Goal: Task Accomplishment & Management: Manage account settings

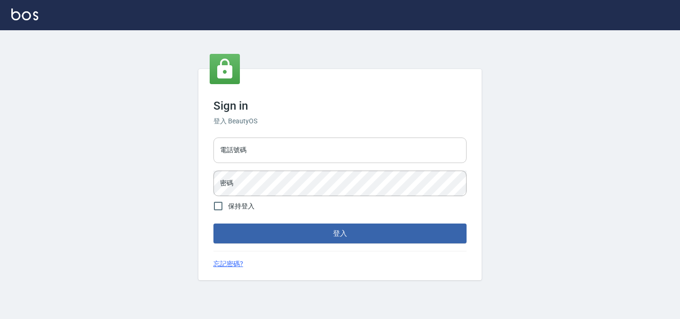
click at [347, 142] on input "電話號碼" at bounding box center [340, 150] width 253 height 26
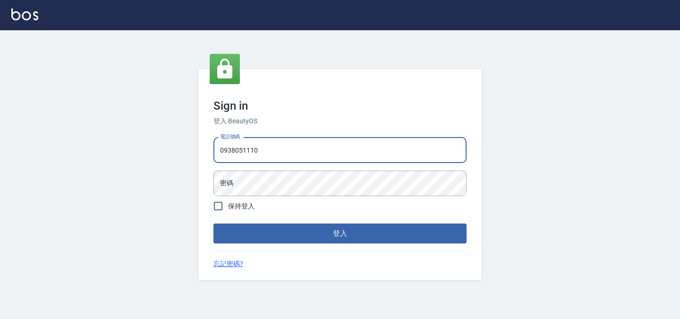
type input "0938051110"
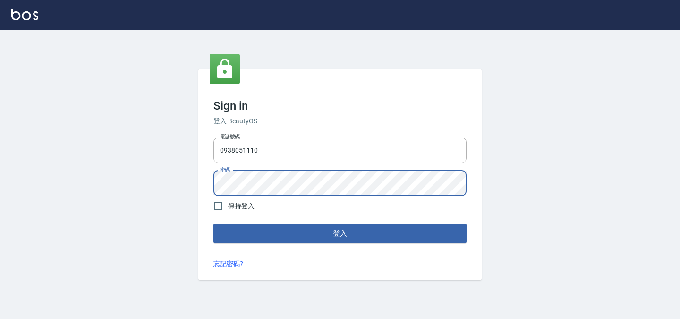
click at [214, 223] on button "登入" at bounding box center [340, 233] width 253 height 20
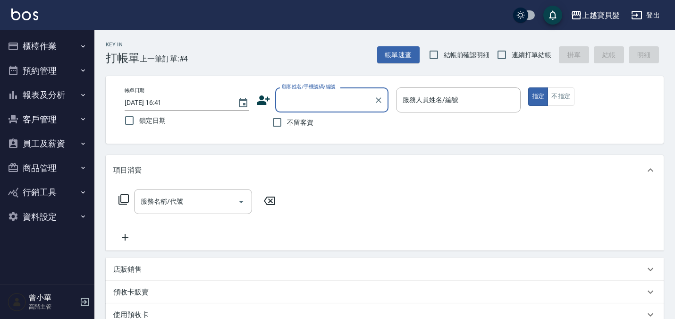
click at [98, 8] on div "上越寶貝髮 登出" at bounding box center [337, 15] width 675 height 30
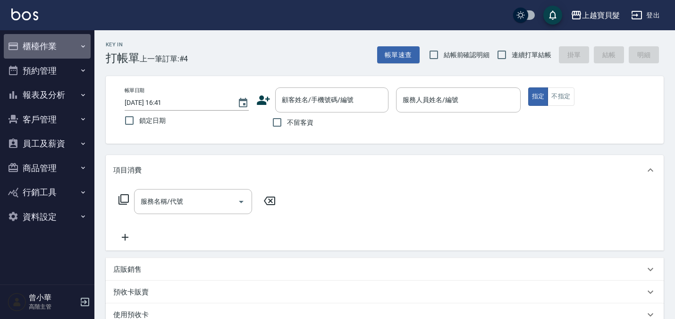
click at [56, 44] on button "櫃檯作業" at bounding box center [47, 46] width 87 height 25
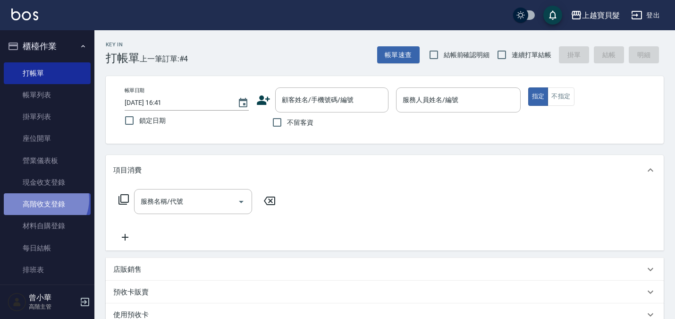
click at [44, 199] on link "高階收支登錄" at bounding box center [47, 204] width 87 height 22
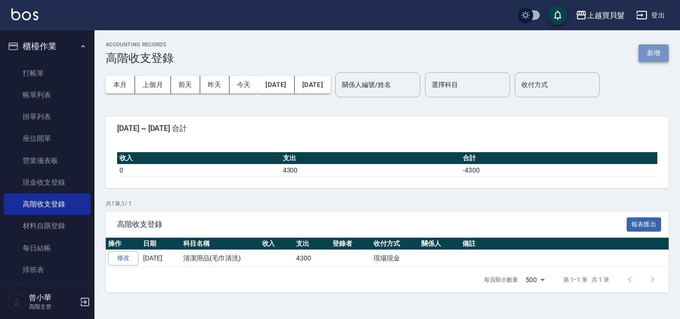
click at [648, 59] on button "新增" at bounding box center [654, 52] width 30 height 17
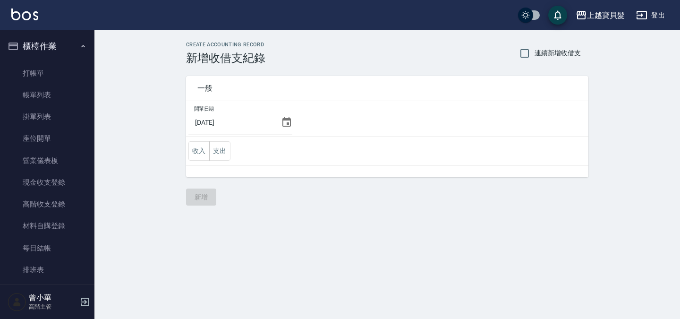
click at [283, 120] on icon at bounding box center [286, 121] width 9 height 9
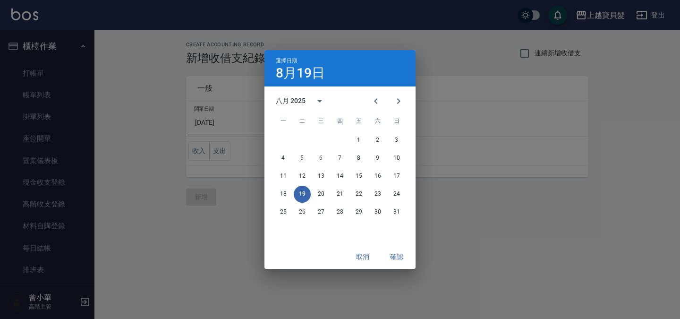
click at [277, 124] on span "一" at bounding box center [283, 121] width 17 height 19
click at [380, 97] on icon "Previous month" at bounding box center [375, 100] width 11 height 11
click at [338, 211] on button "31" at bounding box center [340, 212] width 17 height 17
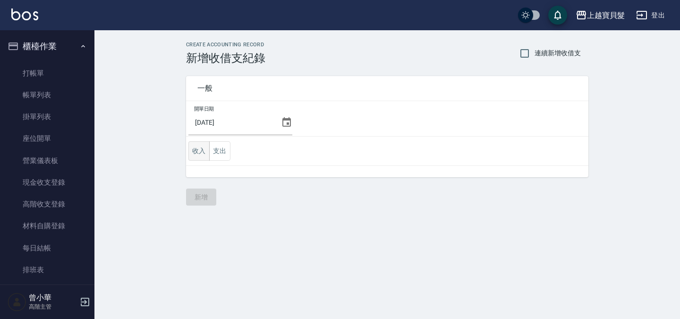
click at [205, 147] on button "收入" at bounding box center [198, 150] width 21 height 19
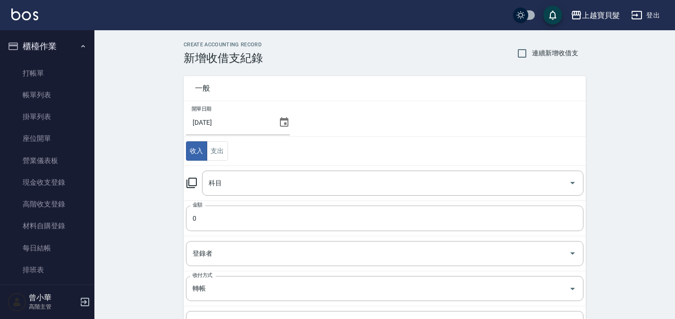
click at [186, 180] on td "科目 科目" at bounding box center [385, 182] width 402 height 35
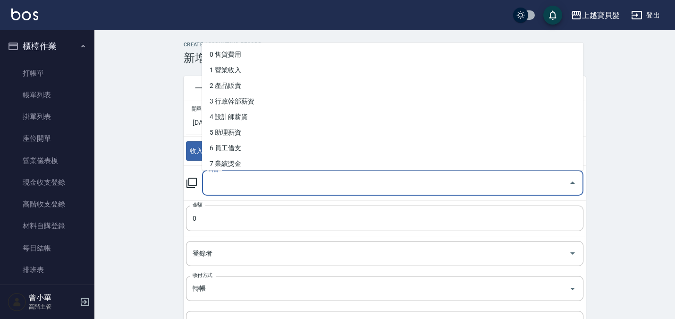
click at [206, 185] on input "科目" at bounding box center [385, 183] width 359 height 17
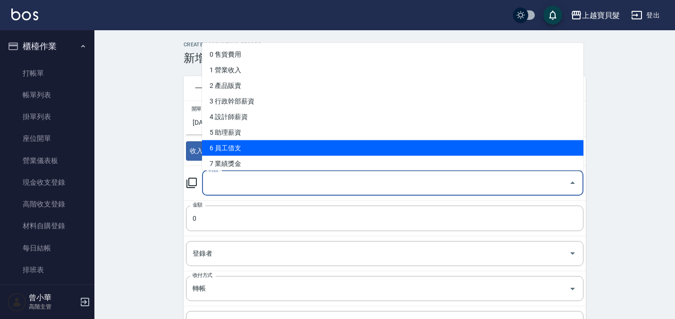
click at [301, 151] on li "6 員工借支" at bounding box center [393, 148] width 382 height 16
type input "6 員工借支"
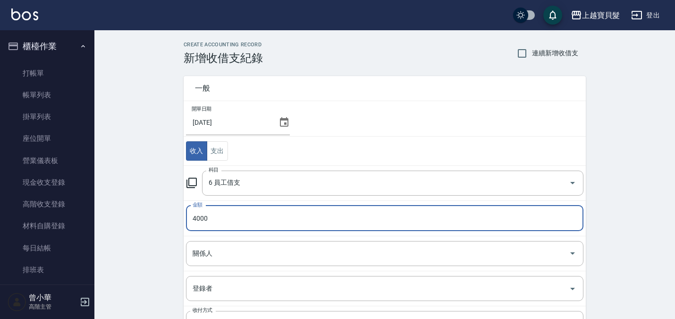
type input "4000"
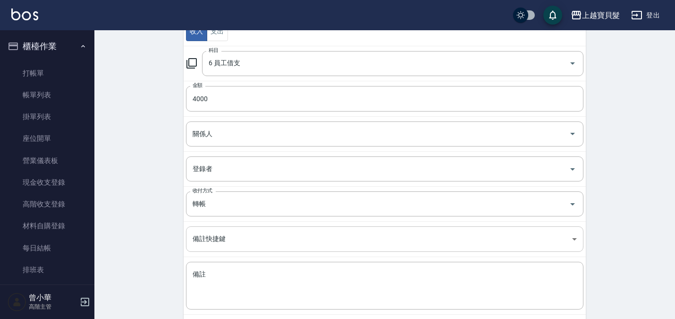
scroll to position [142, 0]
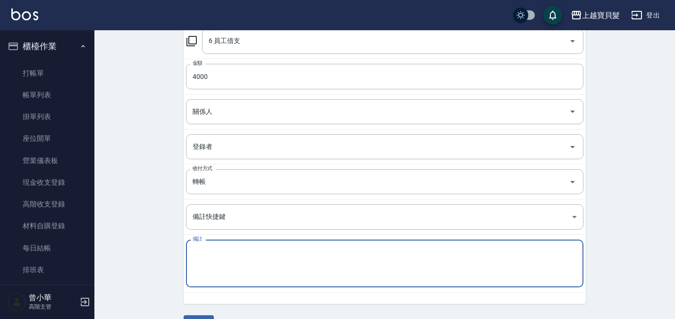
click at [232, 257] on textarea "備註" at bounding box center [385, 264] width 384 height 32
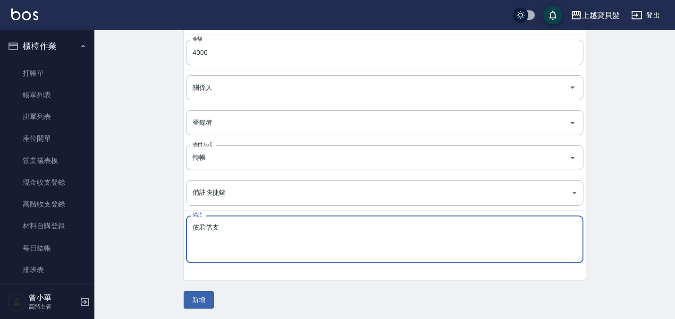
scroll to position [167, 0]
click at [290, 232] on textarea "依君借支" at bounding box center [385, 238] width 384 height 32
type textarea "依君借支"
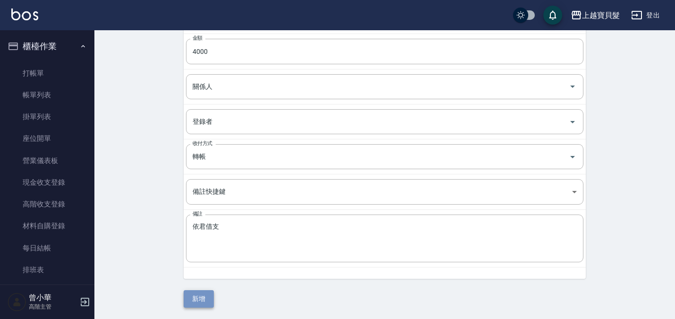
click at [194, 295] on button "新增" at bounding box center [199, 298] width 30 height 17
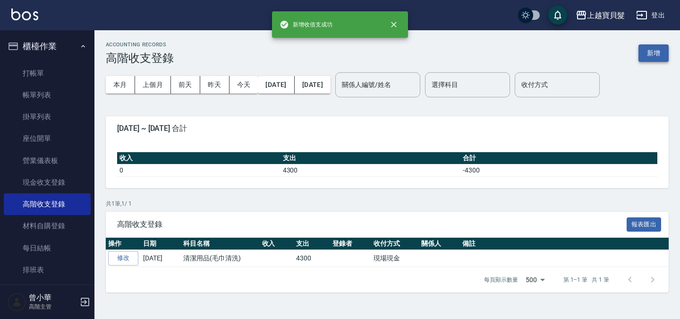
click at [664, 54] on button "新增" at bounding box center [654, 52] width 30 height 17
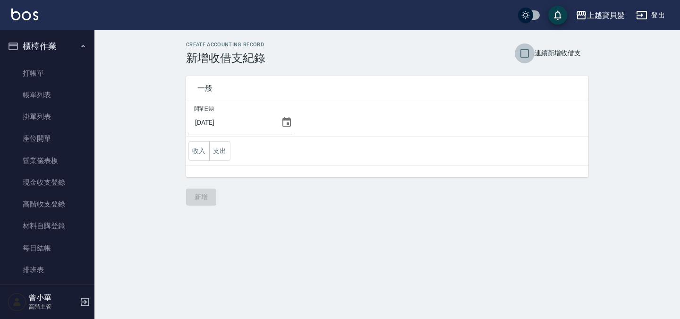
click at [531, 52] on input "連續新增收借支" at bounding box center [525, 53] width 20 height 20
checkbox input "true"
click at [282, 125] on icon at bounding box center [286, 122] width 11 height 11
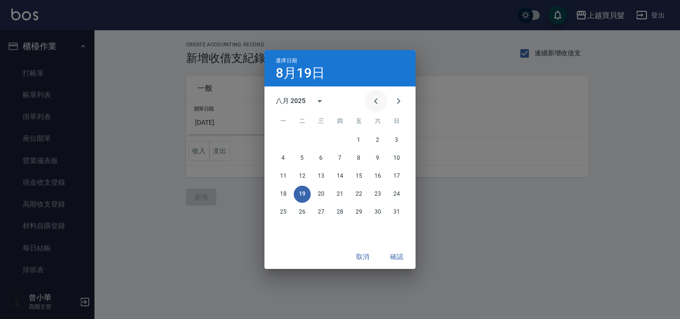
click at [369, 99] on button "Previous month" at bounding box center [376, 101] width 23 height 23
click at [334, 209] on button "31" at bounding box center [340, 212] width 17 height 17
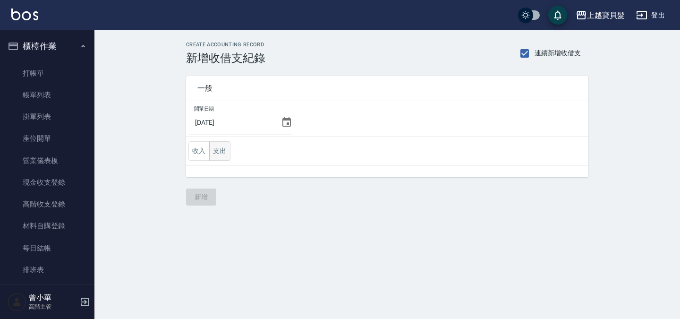
click at [211, 152] on button "支出" at bounding box center [219, 150] width 21 height 19
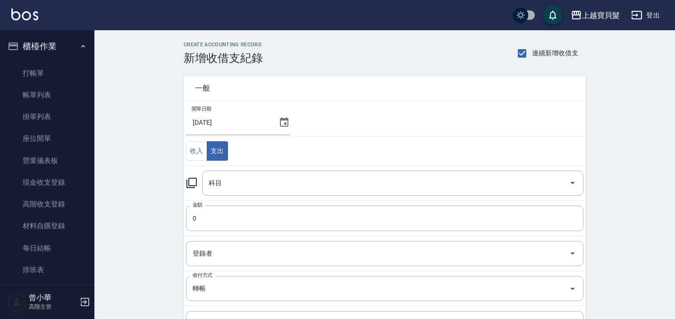
click at [191, 182] on icon at bounding box center [191, 182] width 11 height 11
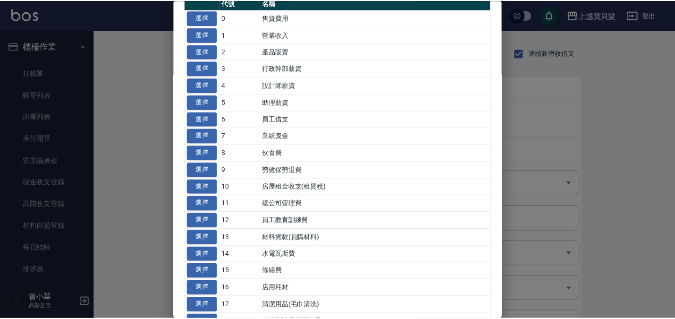
scroll to position [47, 0]
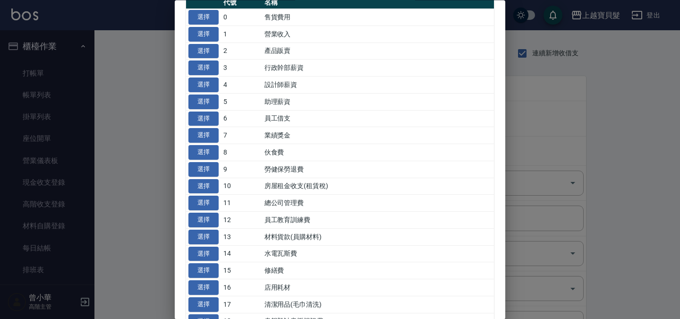
click at [280, 188] on td "房屋租金收支(租賃稅)" at bounding box center [378, 186] width 232 height 17
click at [202, 181] on button "選擇" at bounding box center [203, 186] width 30 height 15
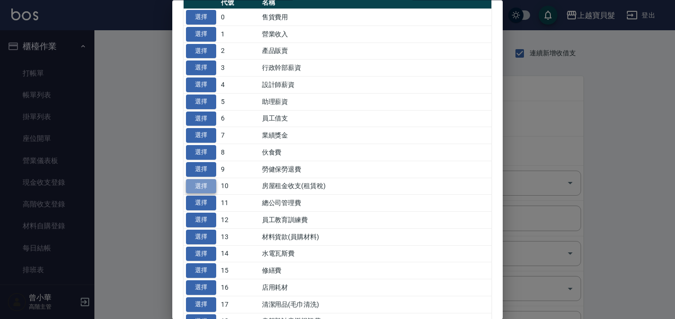
type input "10 房屋租金收支(租賃稅)"
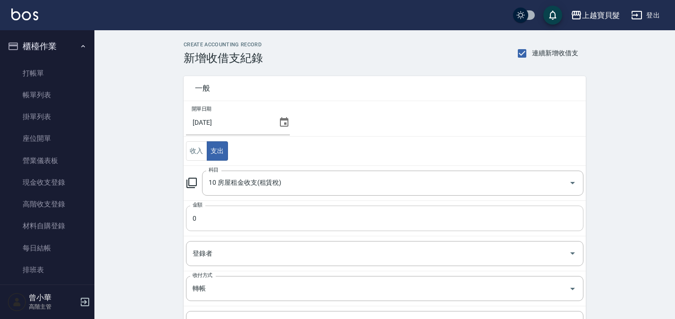
click at [242, 216] on input "0" at bounding box center [385, 218] width 398 height 26
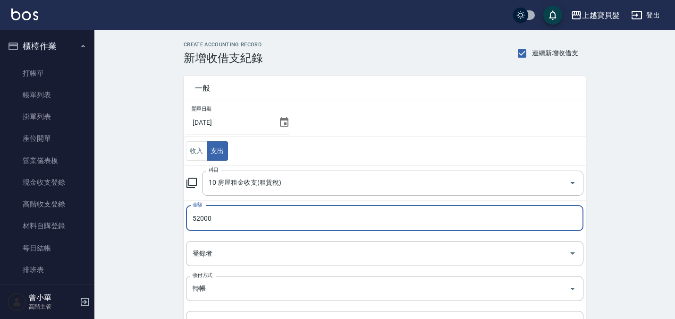
type input "52000"
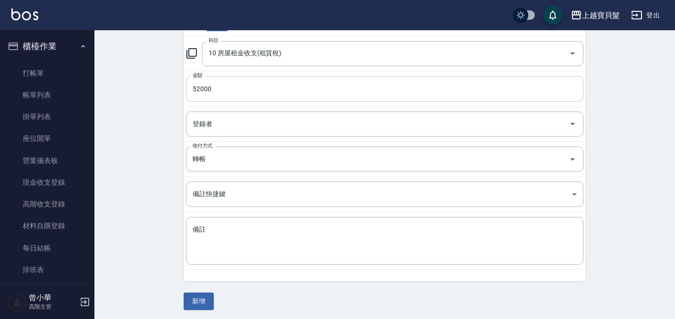
scroll to position [132, 0]
click at [199, 295] on button "新增" at bounding box center [199, 298] width 30 height 17
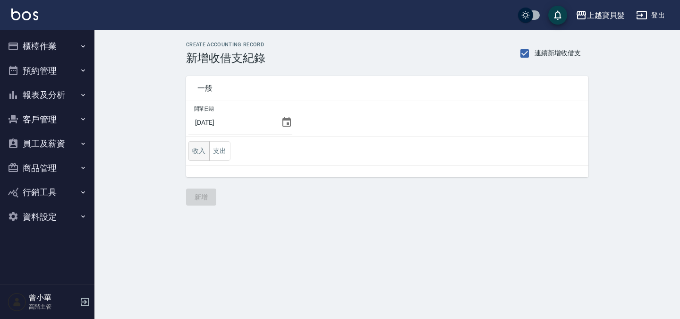
click at [203, 146] on button "收入" at bounding box center [198, 150] width 21 height 19
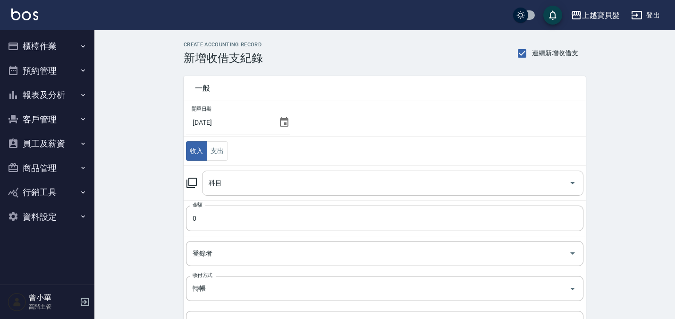
click at [222, 179] on input "科目" at bounding box center [385, 183] width 359 height 17
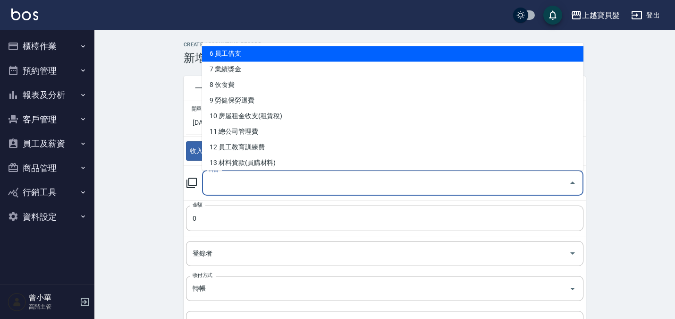
scroll to position [94, 0]
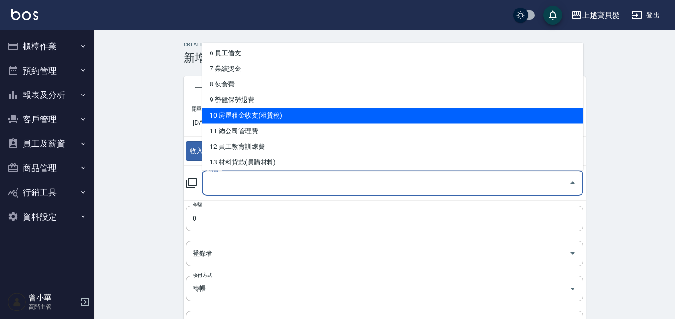
click at [267, 122] on li "10 房屋租金收支(租賃稅)" at bounding box center [393, 116] width 382 height 16
type input "10 房屋租金收支(租賃稅)"
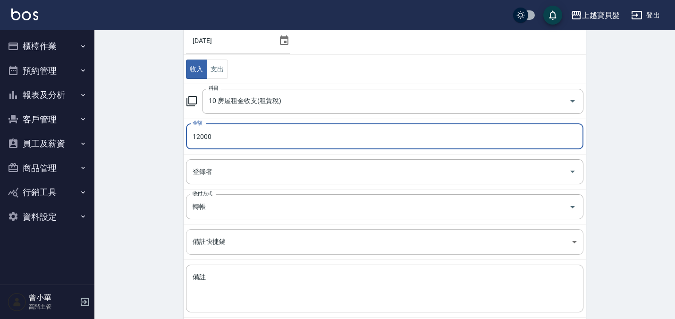
scroll to position [132, 0]
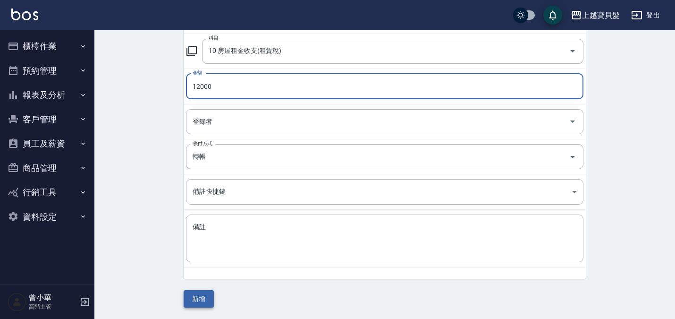
type input "12000"
click at [191, 298] on button "新增" at bounding box center [199, 298] width 30 height 17
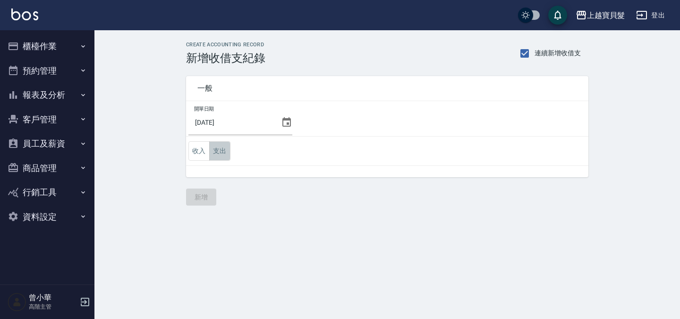
click at [215, 150] on button "支出" at bounding box center [219, 150] width 21 height 19
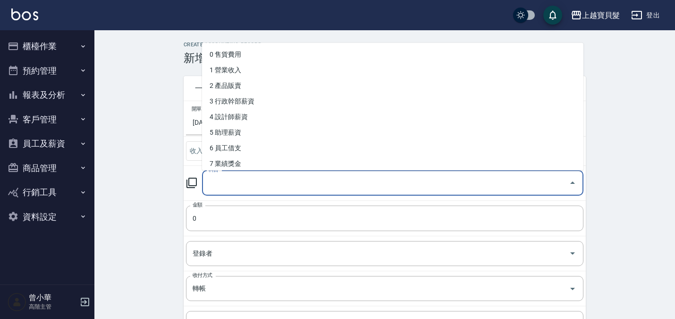
drag, startPoint x: 264, startPoint y: 189, endPoint x: 270, endPoint y: 178, distance: 12.3
click at [264, 188] on input "科目" at bounding box center [385, 183] width 359 height 17
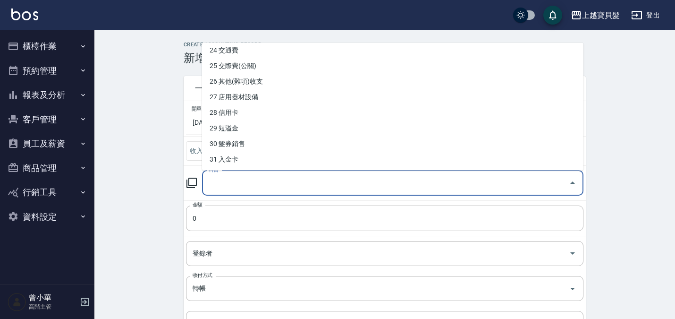
scroll to position [425, 0]
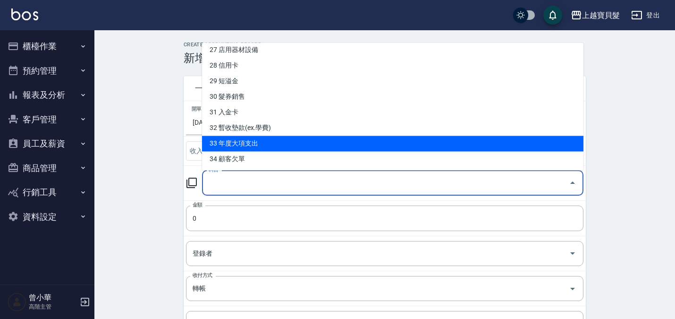
click at [218, 137] on li "33 年度大項支出" at bounding box center [393, 144] width 382 height 16
type input "33 年度大項支出"
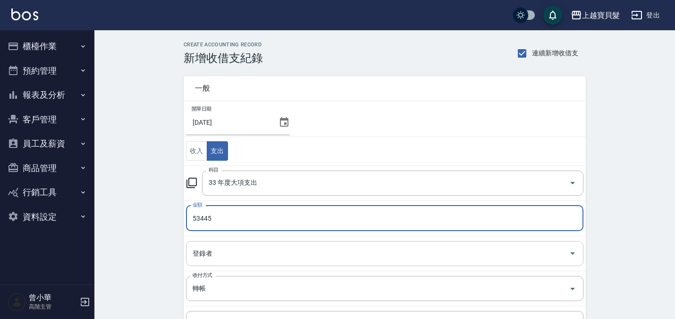
type input "53445"
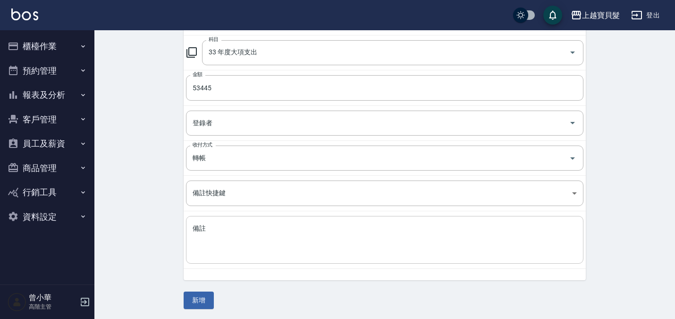
scroll to position [132, 0]
click at [217, 235] on textarea "備註" at bounding box center [385, 238] width 384 height 32
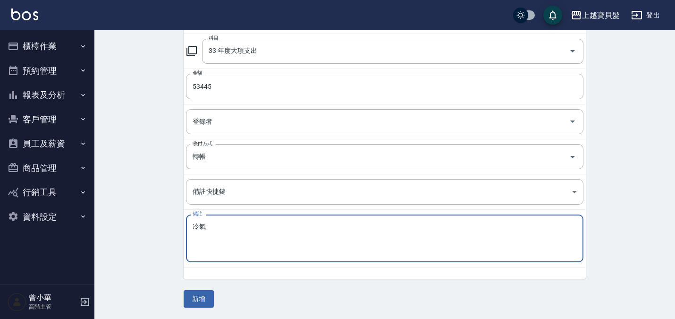
click at [217, 235] on textarea "冷氣" at bounding box center [385, 238] width 384 height 32
type textarea "冷氣"
click at [202, 295] on button "新增" at bounding box center [199, 298] width 30 height 17
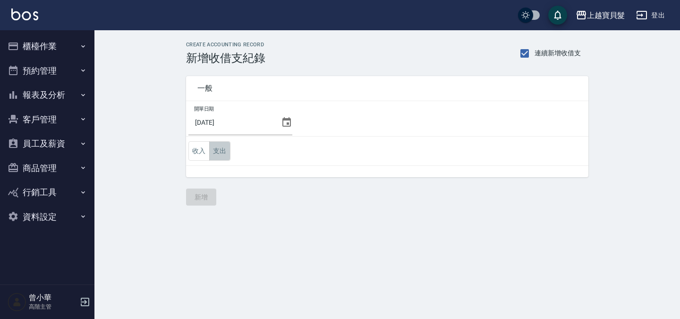
click at [226, 150] on button "支出" at bounding box center [219, 150] width 21 height 19
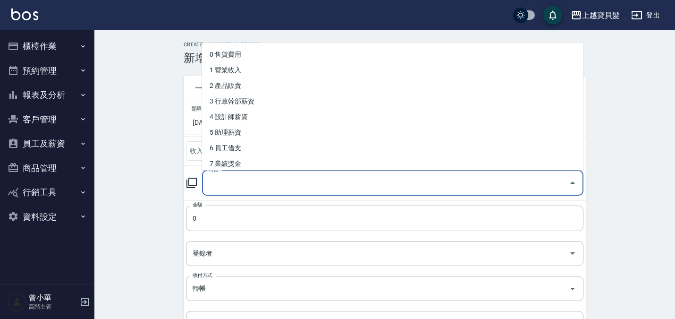
click at [235, 177] on input "科目" at bounding box center [385, 183] width 359 height 17
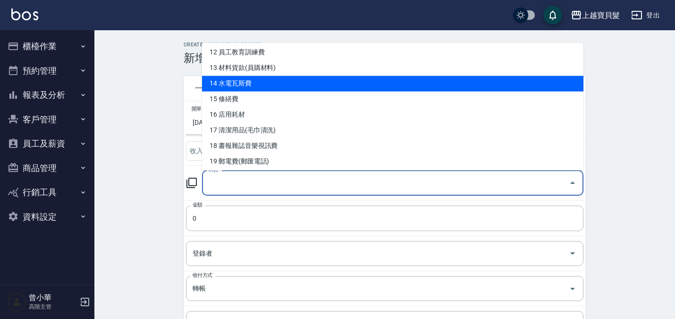
scroll to position [236, 0]
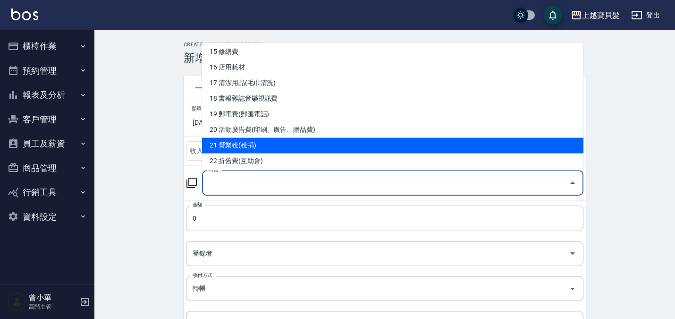
click at [265, 141] on li "21 營業稅(稅捐)" at bounding box center [393, 146] width 382 height 16
type input "21 營業稅(稅捐)"
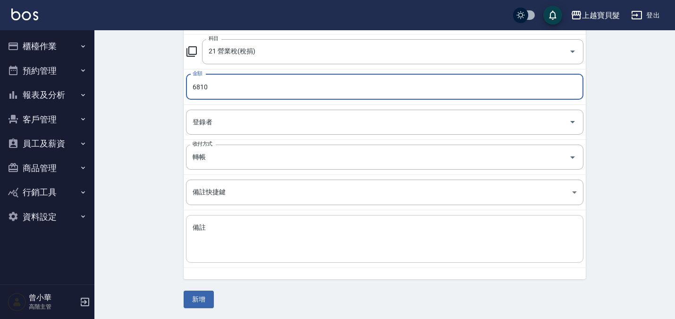
scroll to position [132, 0]
type input "6810"
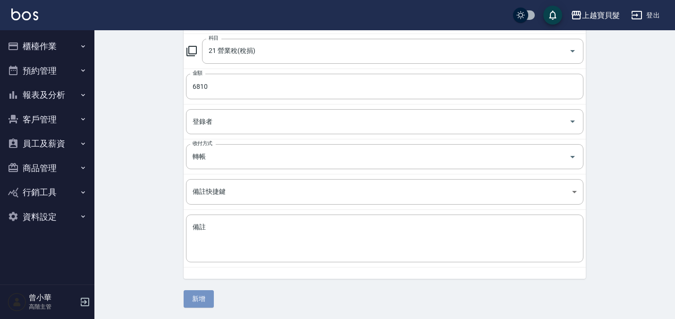
click at [201, 302] on button "新增" at bounding box center [199, 298] width 30 height 17
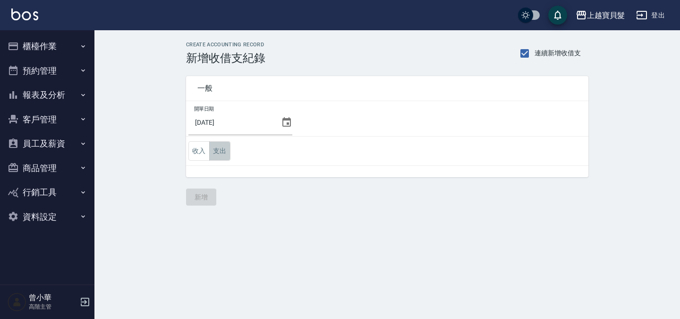
click at [222, 145] on button "支出" at bounding box center [219, 150] width 21 height 19
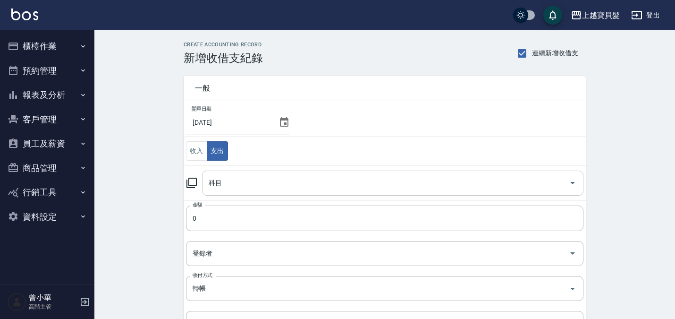
click at [250, 177] on input "科目" at bounding box center [385, 183] width 359 height 17
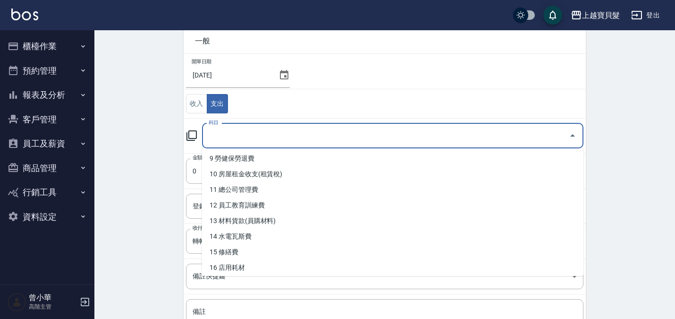
scroll to position [189, 0]
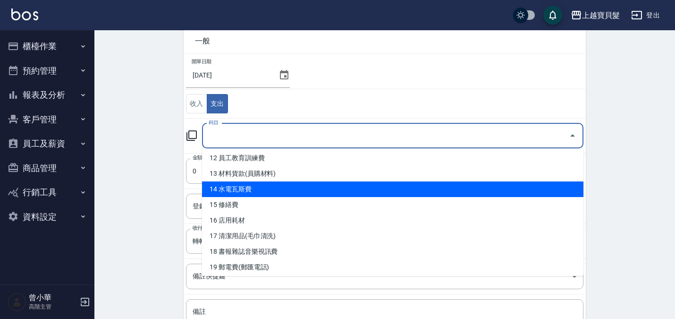
click at [231, 185] on li "14 水電瓦斯費" at bounding box center [393, 189] width 382 height 16
type input "14 水電瓦斯費"
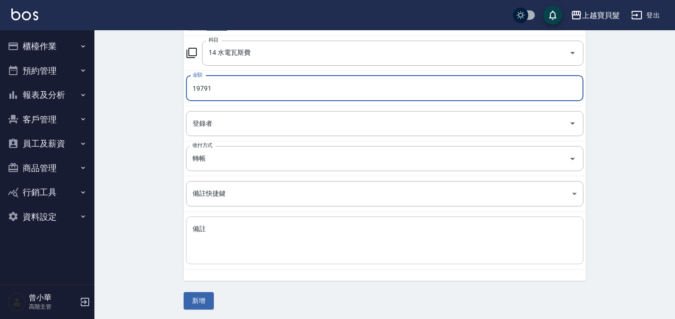
scroll to position [132, 0]
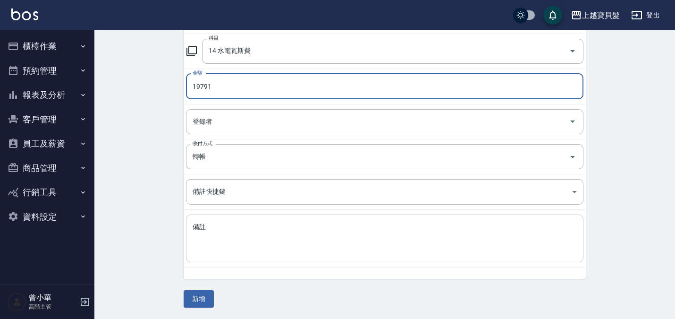
type input "19791"
click at [209, 237] on textarea "備註" at bounding box center [385, 238] width 384 height 32
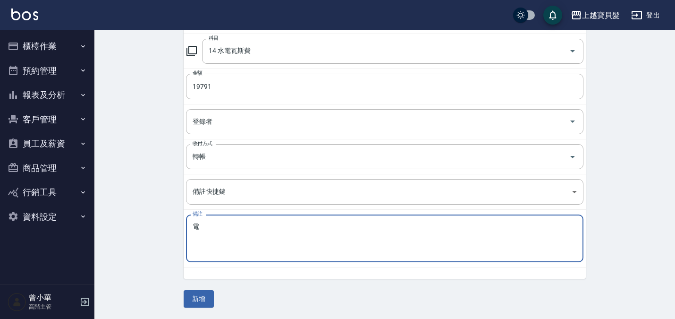
drag, startPoint x: 236, startPoint y: 232, endPoint x: 223, endPoint y: 292, distance: 60.9
click at [236, 232] on textarea "電" at bounding box center [385, 238] width 384 height 32
type textarea "電"
click at [196, 300] on button "新增" at bounding box center [199, 298] width 30 height 17
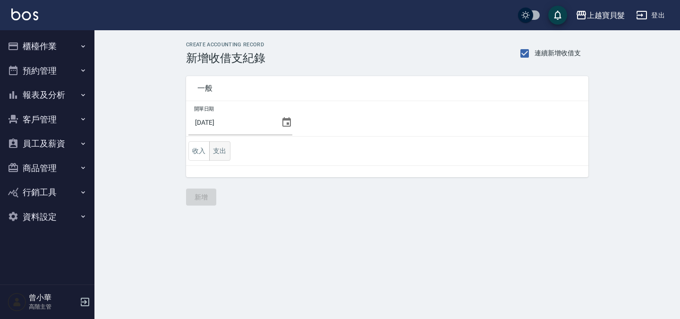
click at [225, 152] on button "支出" at bounding box center [219, 150] width 21 height 19
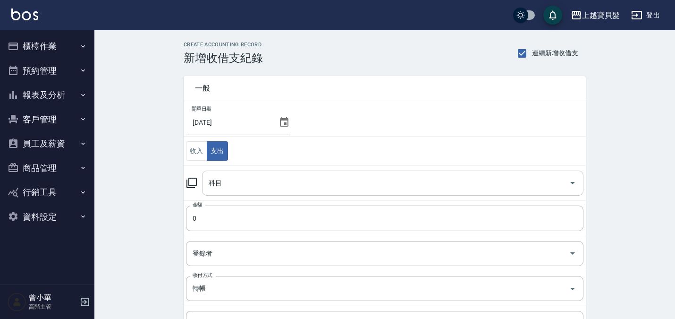
click at [232, 190] on input "科目" at bounding box center [385, 183] width 359 height 17
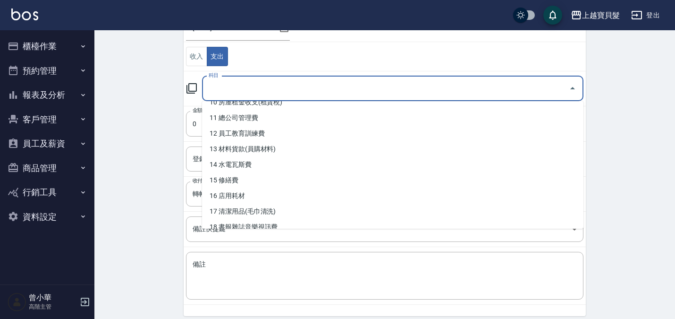
scroll to position [189, 0]
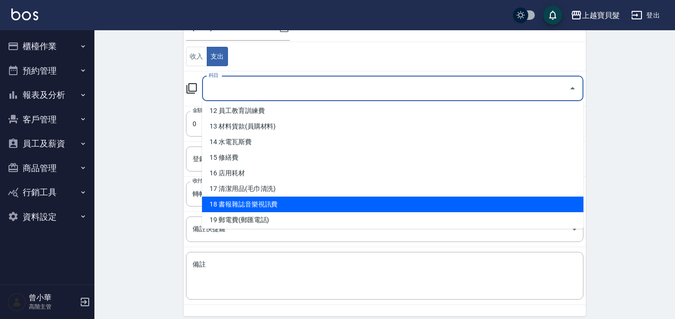
click at [259, 208] on li "18 書報雜誌音樂視訊費" at bounding box center [393, 204] width 382 height 16
type input "18 書報雜誌音樂視訊費"
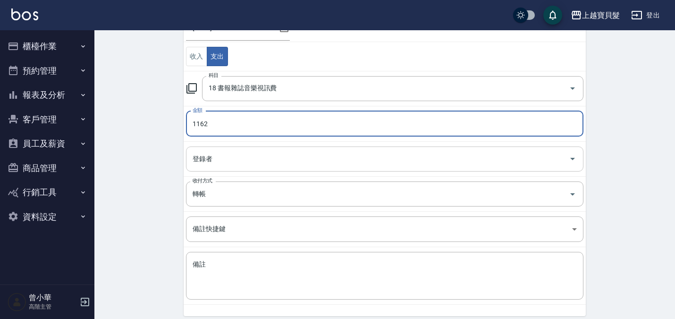
type input "1162"
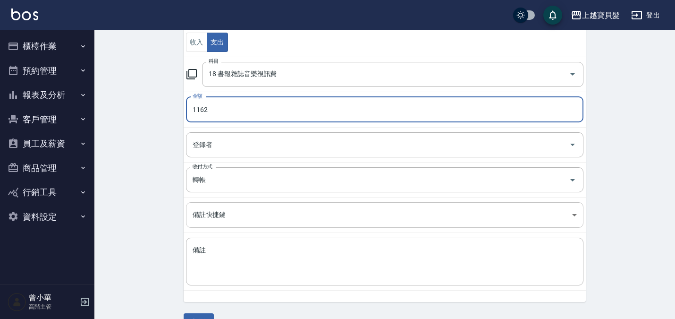
scroll to position [132, 0]
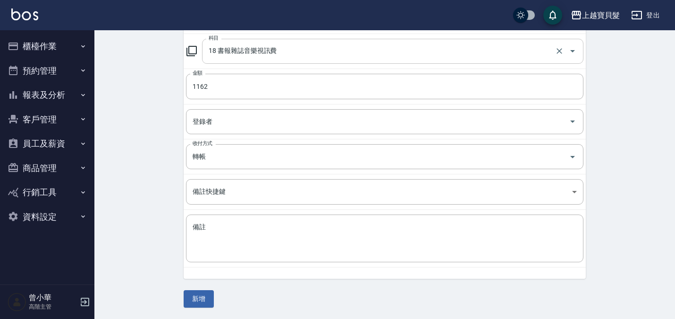
click at [275, 52] on input "18 書報雜誌音樂視訊費" at bounding box center [379, 51] width 347 height 17
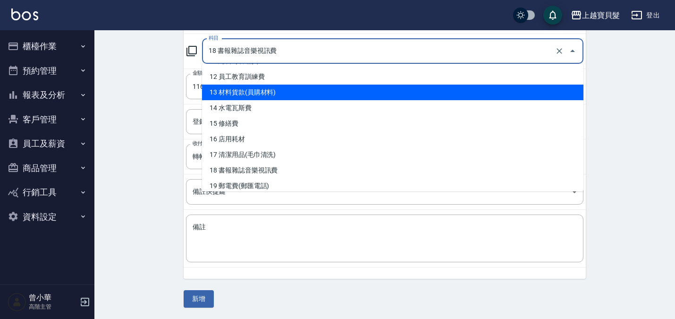
scroll to position [189, 0]
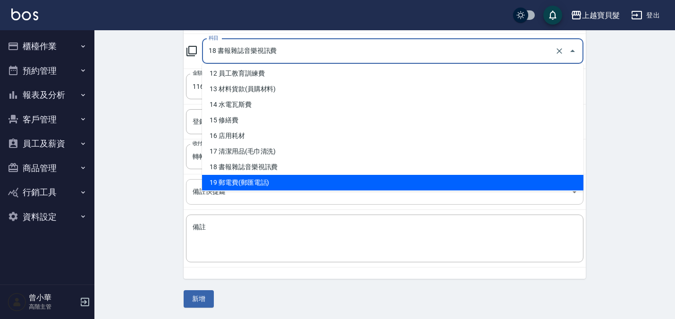
click at [265, 181] on li "19 郵電費(郵匯電話)" at bounding box center [393, 183] width 382 height 16
type input "19 郵電費(郵匯電話)"
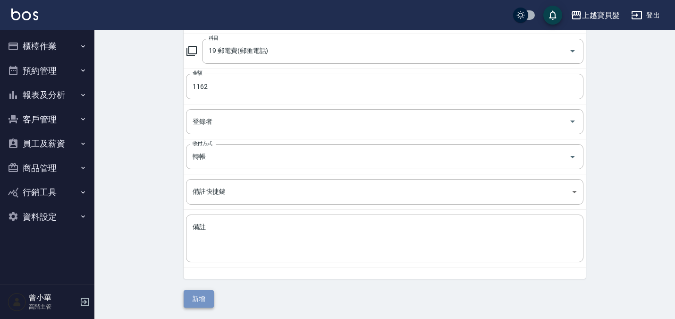
click at [189, 296] on button "新增" at bounding box center [199, 298] width 30 height 17
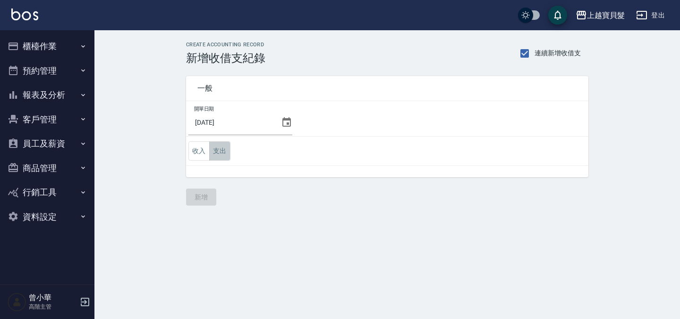
click at [221, 157] on button "支出" at bounding box center [219, 150] width 21 height 19
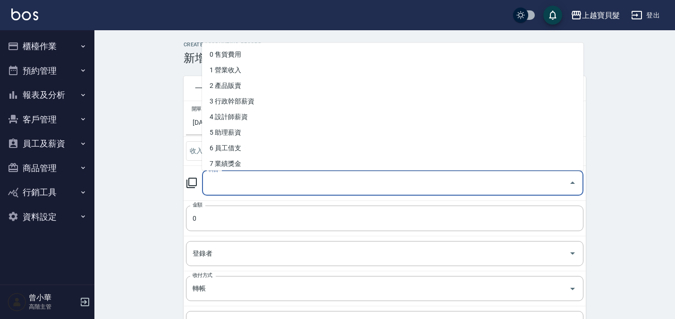
click at [218, 177] on input "科目" at bounding box center [385, 183] width 359 height 17
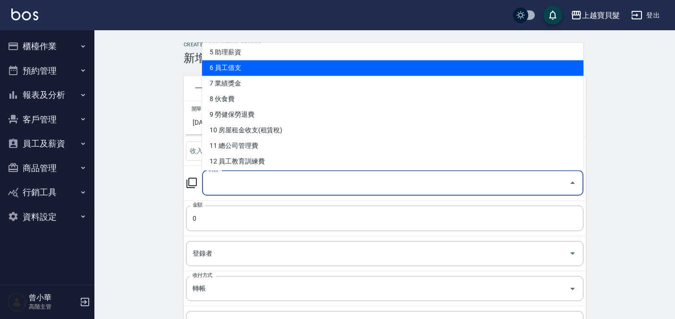
scroll to position [94, 0]
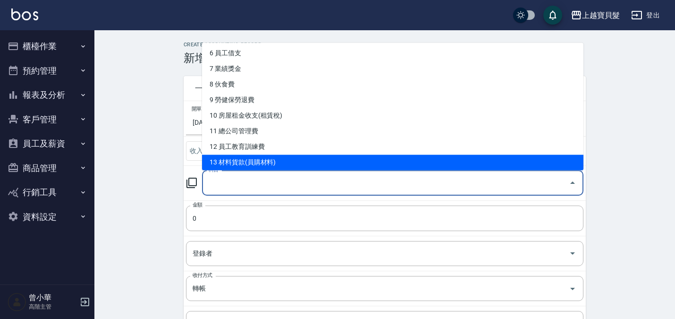
click at [228, 161] on li "13 材料貨款(員購材料)" at bounding box center [393, 163] width 382 height 16
type input "13 材料貨款(員購材料)"
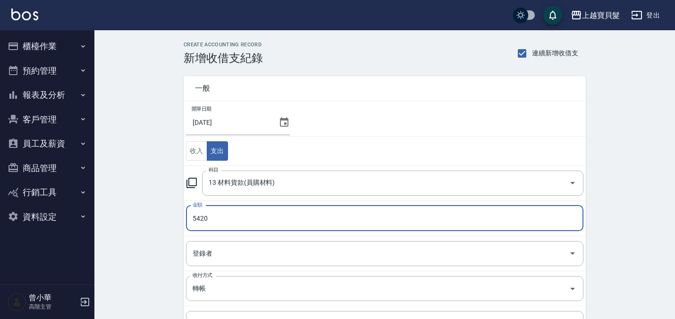
type input "5420"
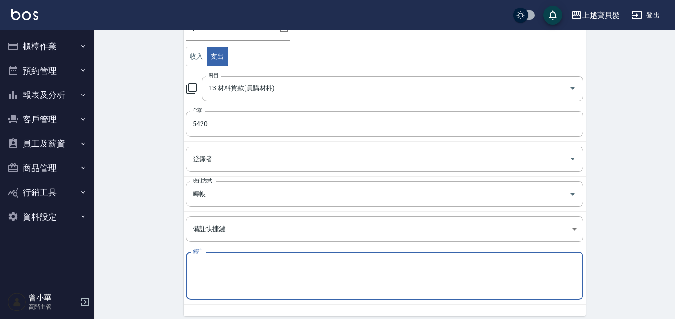
click at [213, 269] on textarea "備註" at bounding box center [385, 276] width 384 height 32
click at [213, 269] on textarea "[PERSON_NAME]" at bounding box center [385, 276] width 384 height 32
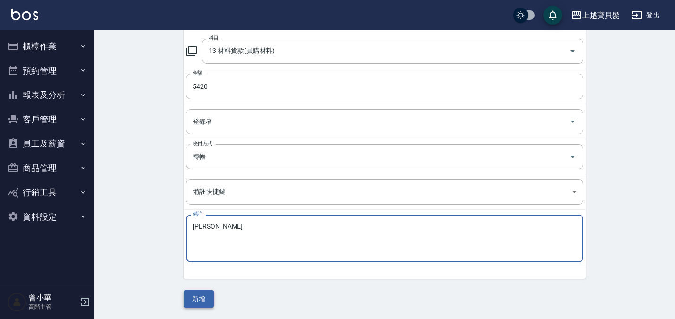
type textarea "[PERSON_NAME]"
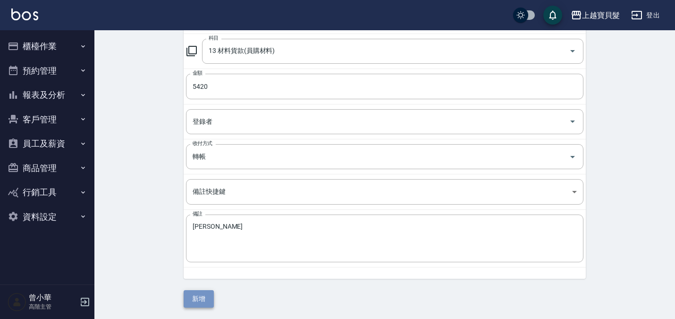
click at [210, 290] on button "新增" at bounding box center [199, 298] width 30 height 17
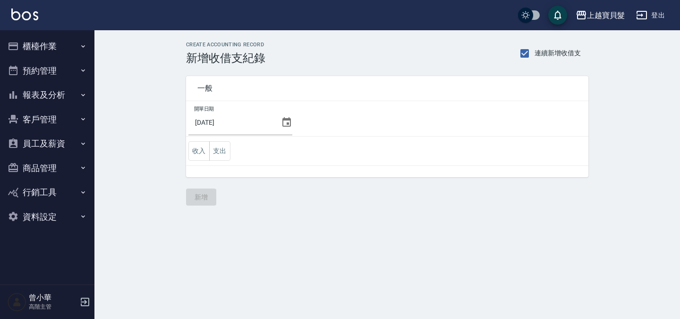
click at [205, 194] on div "一般 開單日期 [DATE] 收入 支出 新增" at bounding box center [387, 135] width 402 height 141
click at [219, 145] on button "支出" at bounding box center [219, 150] width 21 height 19
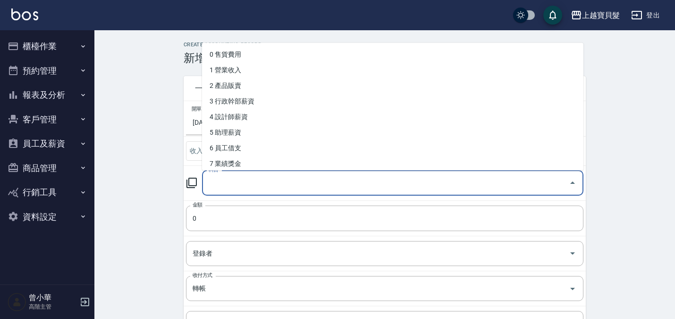
click at [214, 186] on input "科目" at bounding box center [385, 183] width 359 height 17
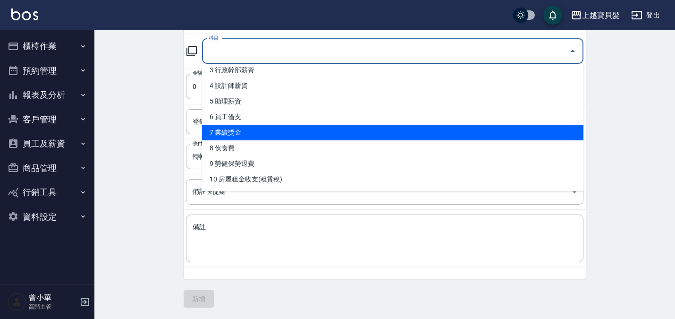
scroll to position [94, 0]
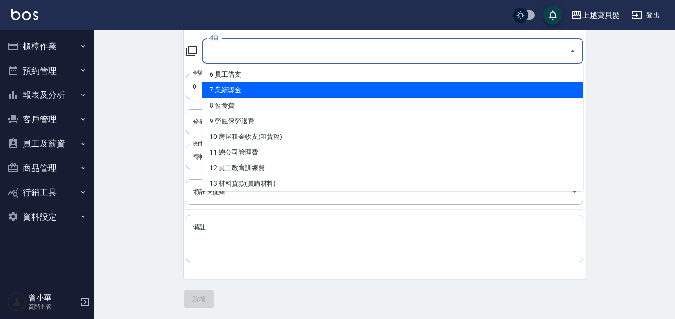
click at [217, 181] on li "13 材料貨款(員購材料)" at bounding box center [393, 184] width 382 height 16
type input "13 材料貨款(員購材料)"
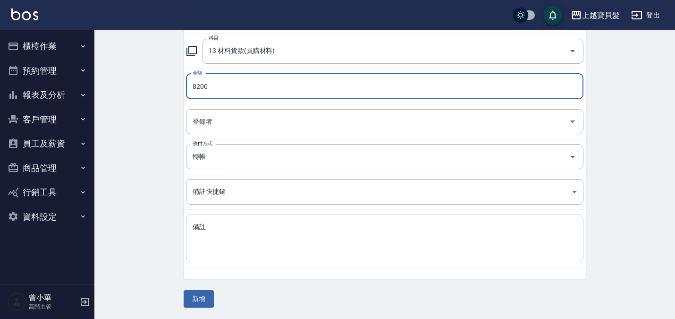
type input "8200"
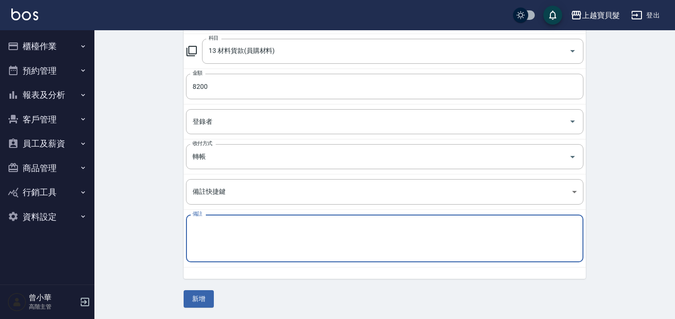
click at [204, 231] on textarea "備註" at bounding box center [385, 238] width 384 height 32
type textarea "u"
click at [204, 231] on textarea "伊詩黛" at bounding box center [385, 238] width 384 height 32
type textarea "伊詩黛"
click at [205, 302] on button "新增" at bounding box center [199, 298] width 30 height 17
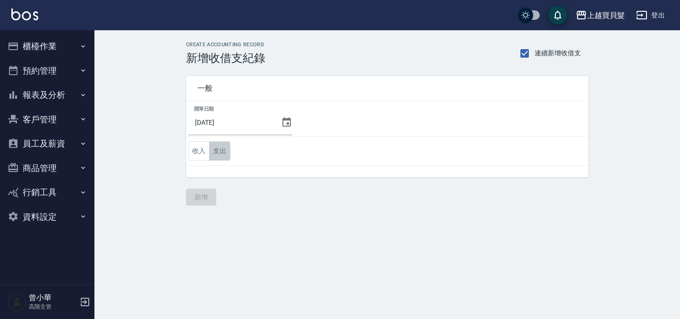
click at [220, 150] on button "支出" at bounding box center [219, 150] width 21 height 19
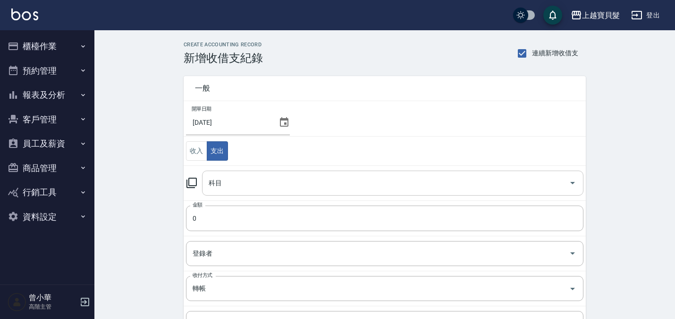
click at [229, 187] on input "科目" at bounding box center [385, 183] width 359 height 17
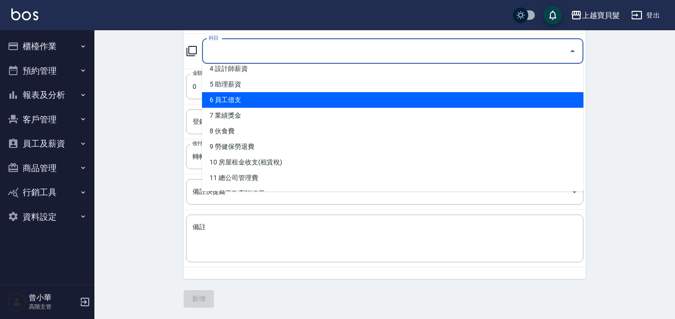
scroll to position [94, 0]
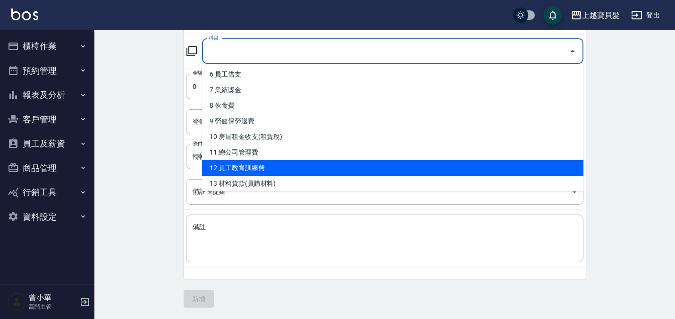
click at [248, 174] on li "12 員工教育訓練費" at bounding box center [393, 168] width 382 height 16
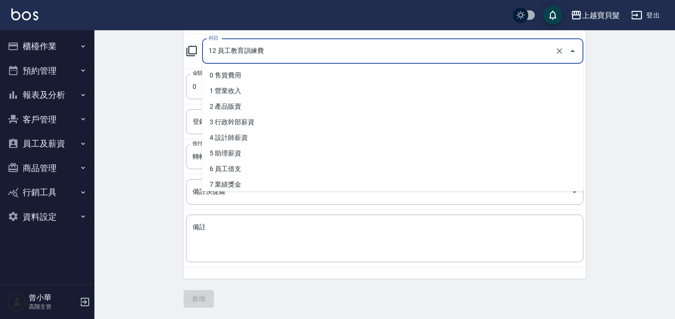
click at [247, 54] on input "12 員工教育訓練費" at bounding box center [379, 51] width 347 height 17
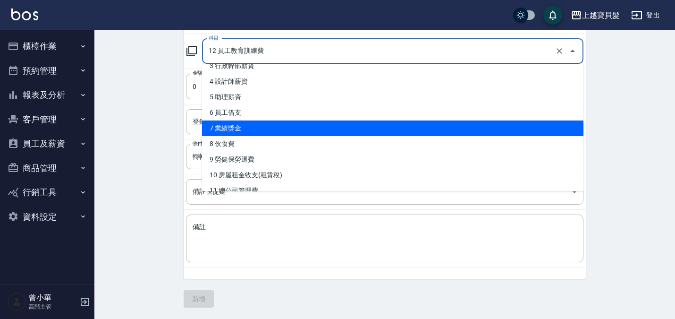
scroll to position [142, 0]
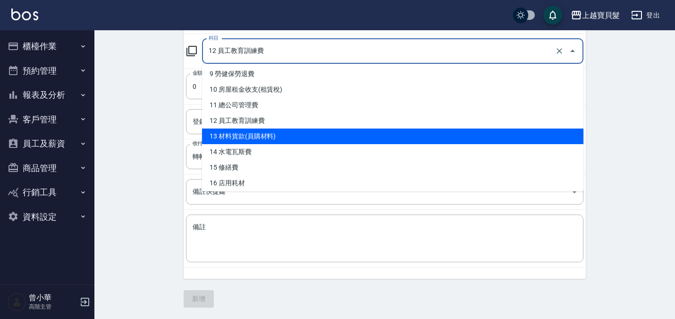
click at [248, 140] on li "13 材料貨款(員購材料)" at bounding box center [393, 136] width 382 height 16
type input "13 材料貨款(員購材料)"
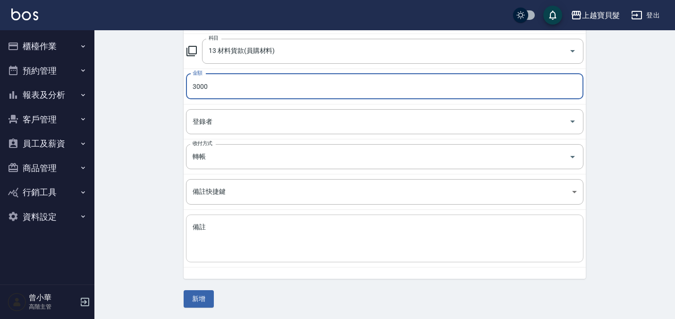
type input "3000"
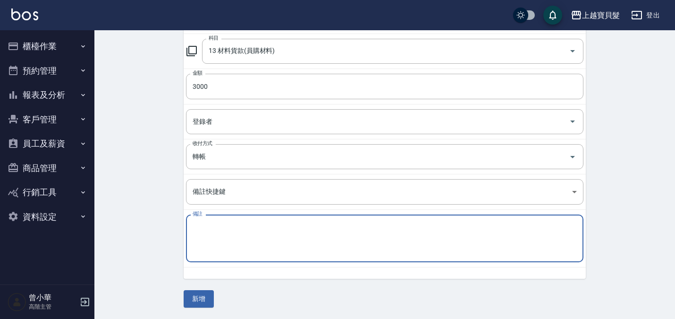
click at [206, 227] on textarea "備註" at bounding box center [385, 238] width 384 height 32
type textarea "為"
type textarea "威傑仕"
click at [206, 298] on button "新增" at bounding box center [199, 298] width 30 height 17
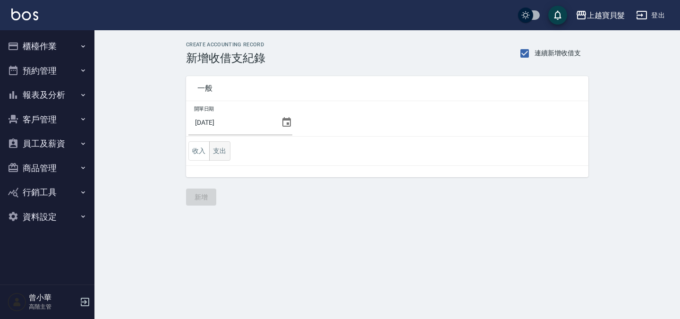
click at [222, 144] on button "支出" at bounding box center [219, 150] width 21 height 19
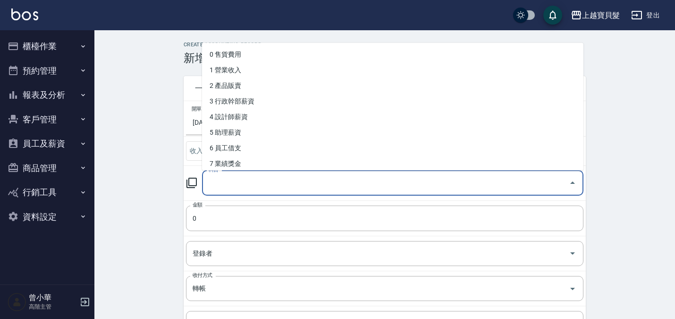
click at [221, 188] on input "科目" at bounding box center [385, 183] width 359 height 17
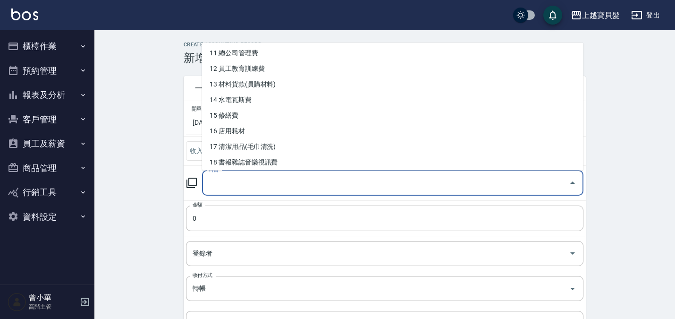
scroll to position [189, 0]
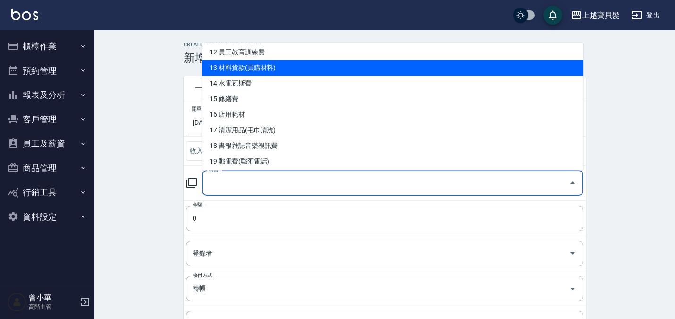
click at [265, 68] on li "13 材料貨款(員購材料)" at bounding box center [393, 68] width 382 height 16
type input "13 材料貨款(員購材料)"
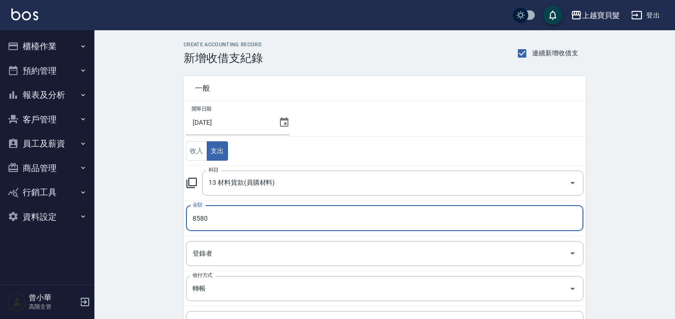
type input "8580"
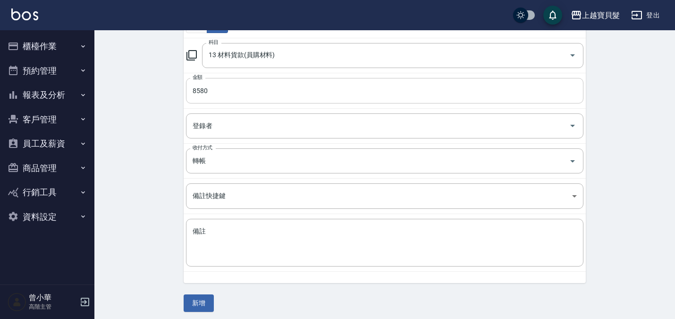
scroll to position [132, 0]
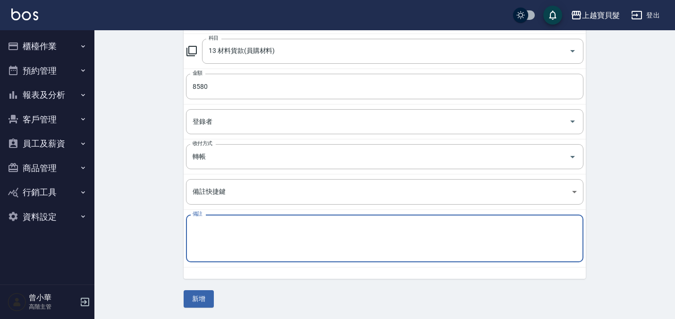
click at [224, 231] on textarea "備註" at bounding box center [385, 238] width 384 height 32
type textarea "la"
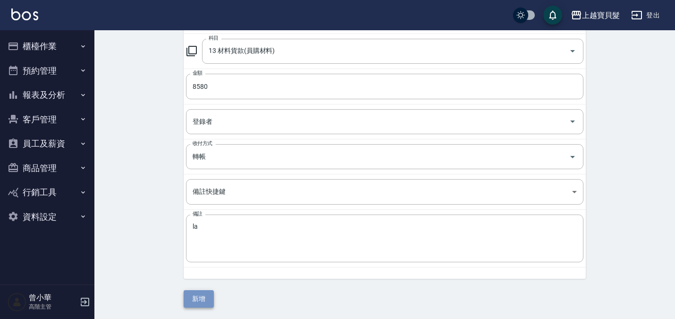
click at [200, 295] on button "新增" at bounding box center [199, 298] width 30 height 17
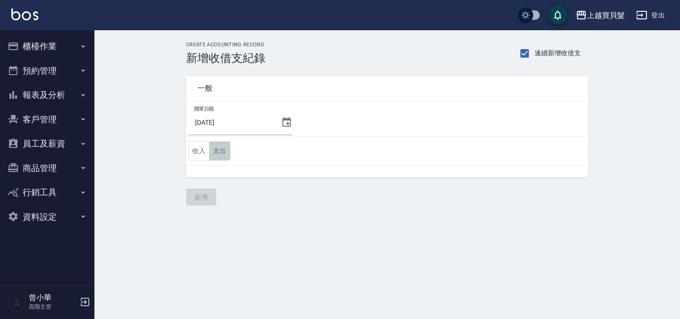
click at [226, 146] on button "支出" at bounding box center [219, 150] width 21 height 19
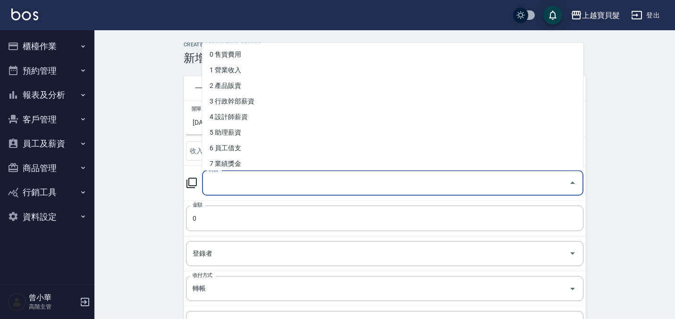
click at [225, 178] on input "科目" at bounding box center [385, 183] width 359 height 17
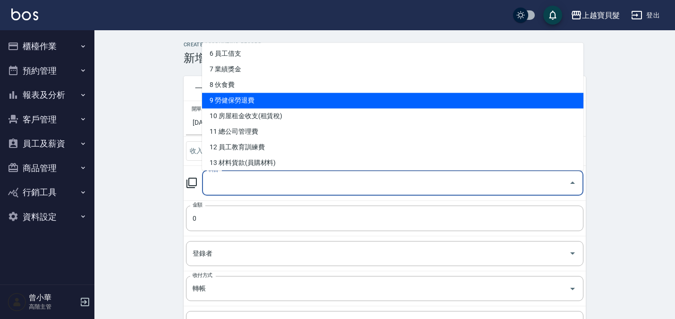
scroll to position [94, 0]
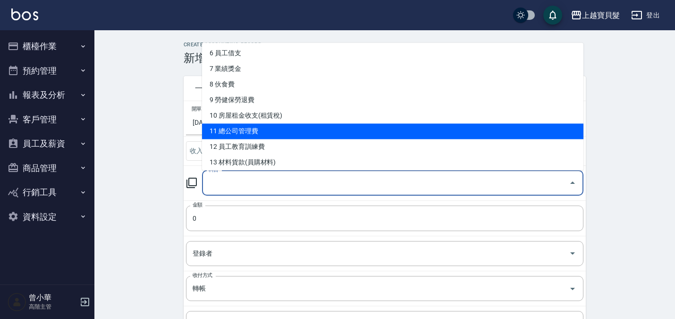
click at [258, 136] on li "11 總公司管理費" at bounding box center [393, 132] width 382 height 16
type input "11 總公司管理費"
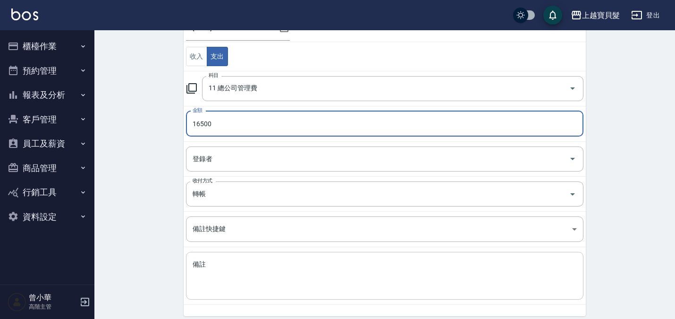
scroll to position [132, 0]
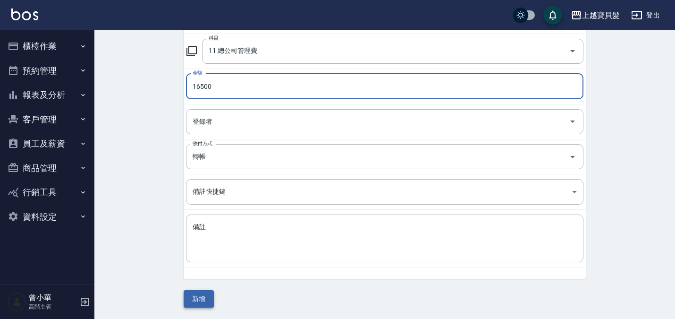
type input "16500"
click at [205, 298] on button "新增" at bounding box center [199, 298] width 30 height 17
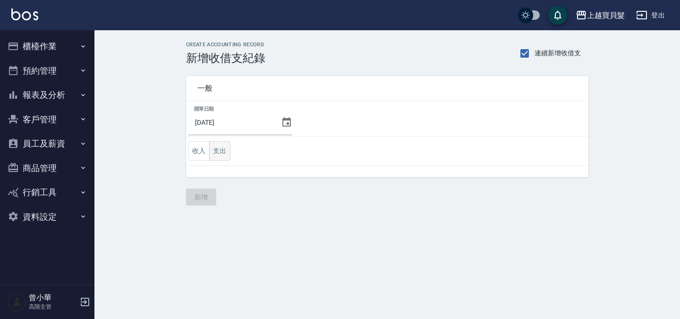
click at [228, 152] on button "支出" at bounding box center [219, 150] width 21 height 19
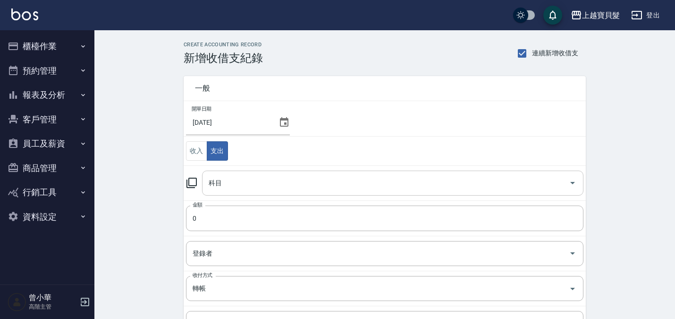
click at [232, 179] on input "科目" at bounding box center [385, 183] width 359 height 17
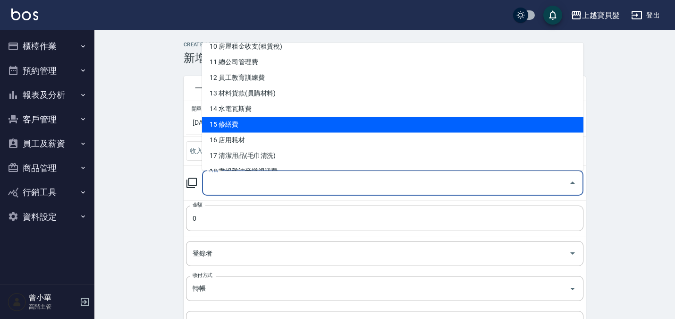
scroll to position [189, 0]
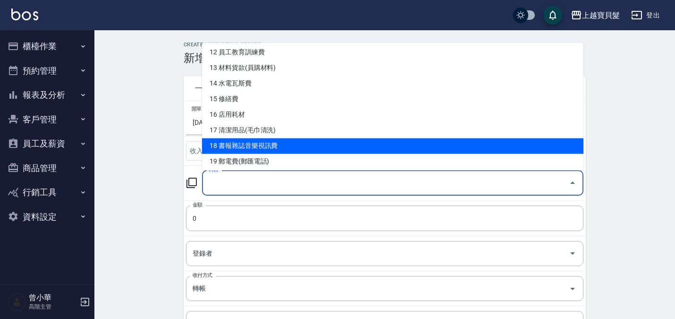
click at [257, 148] on li "18 書報雜誌音樂視訊費" at bounding box center [393, 146] width 382 height 16
type input "18 書報雜誌音樂視訊費"
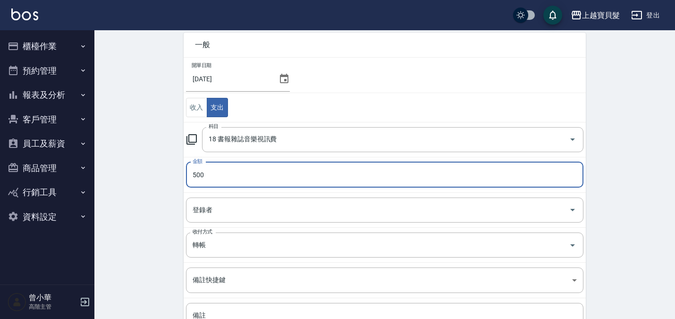
type input "500"
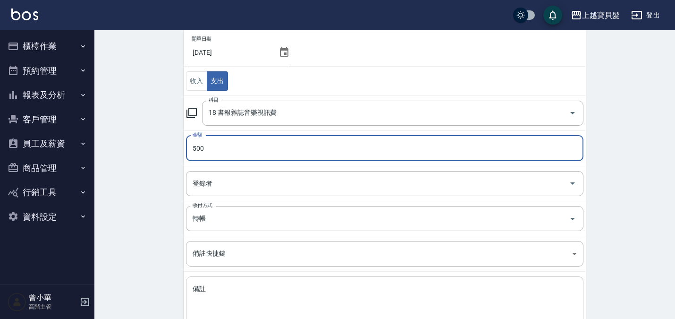
scroll to position [132, 0]
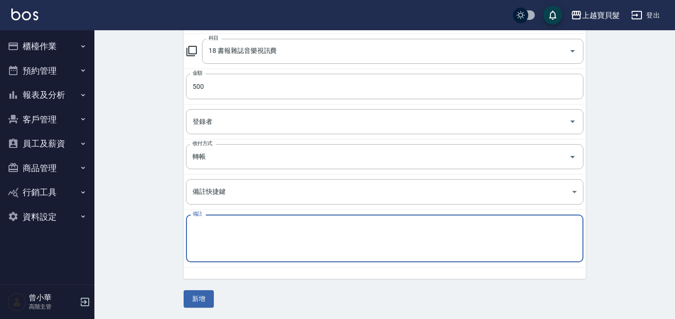
click at [232, 247] on textarea "備註" at bounding box center [385, 238] width 384 height 32
click at [232, 247] on textarea "九太" at bounding box center [385, 238] width 384 height 32
type textarea "九太"
click at [211, 300] on button "新增" at bounding box center [199, 298] width 30 height 17
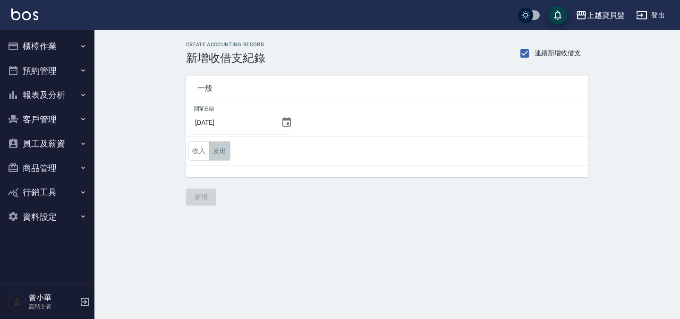
click at [230, 148] on button "支出" at bounding box center [219, 150] width 21 height 19
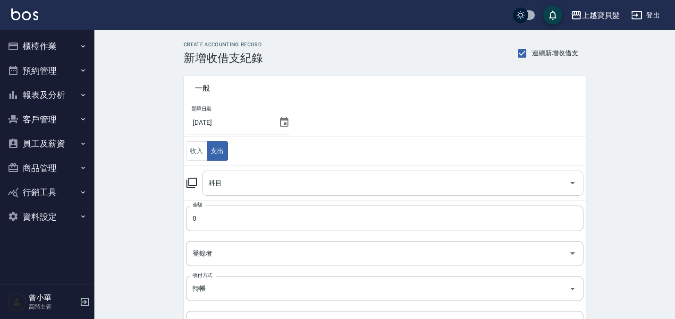
click at [239, 175] on input "科目" at bounding box center [385, 183] width 359 height 17
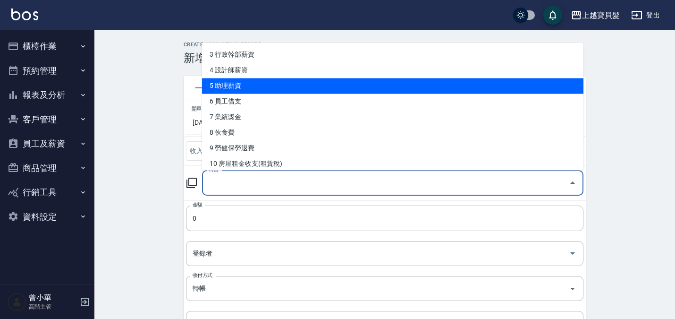
scroll to position [47, 0]
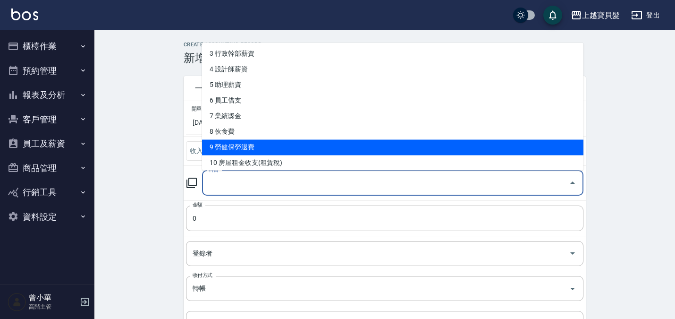
click at [270, 144] on li "9 勞健保勞退費" at bounding box center [393, 148] width 382 height 16
type input "9 勞健保勞退費"
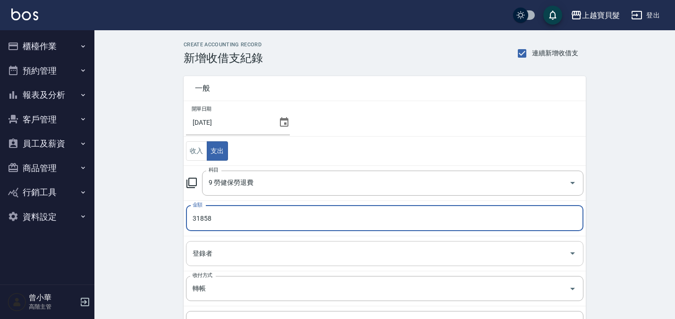
type input "31858"
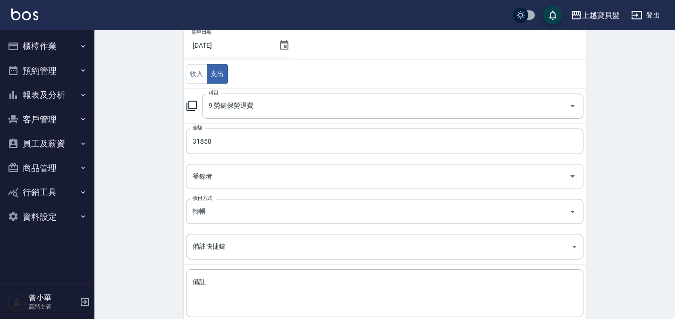
scroll to position [132, 0]
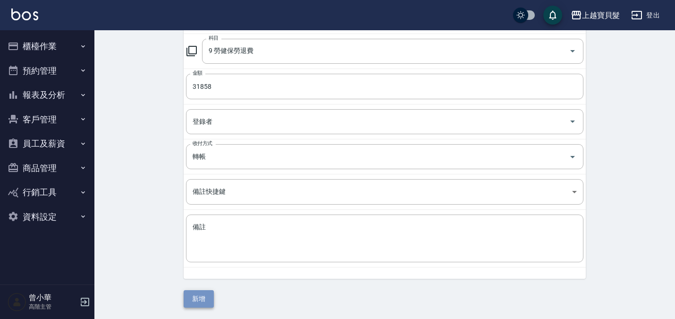
click at [205, 296] on button "新增" at bounding box center [199, 298] width 30 height 17
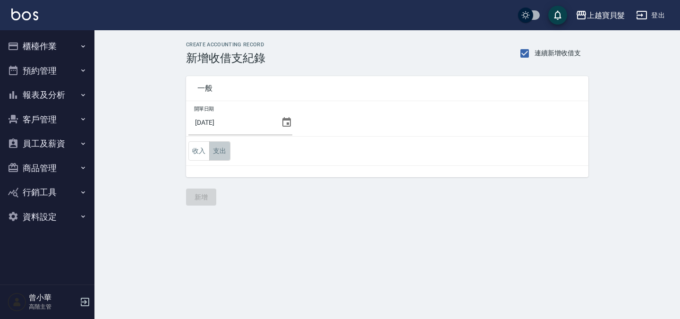
click at [228, 151] on button "支出" at bounding box center [219, 150] width 21 height 19
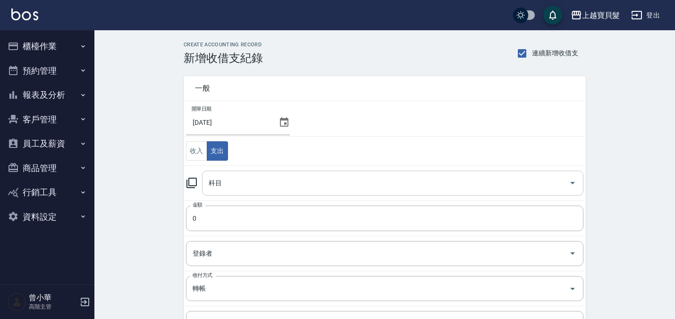
click at [238, 184] on input "科目" at bounding box center [385, 183] width 359 height 17
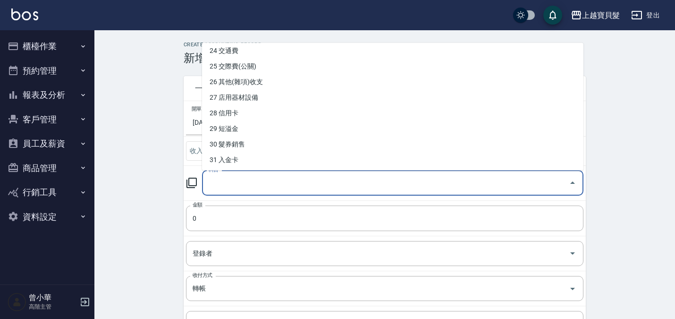
scroll to position [378, 0]
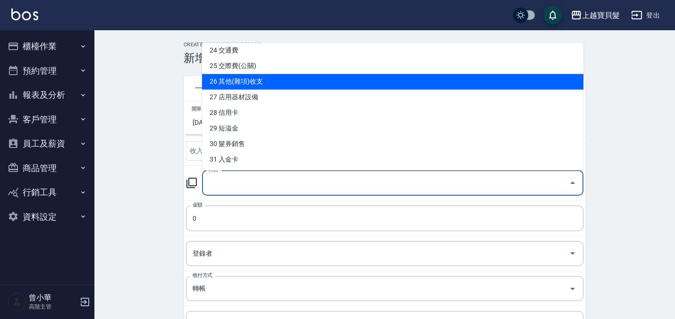
click at [287, 86] on li "26 其他(雜項)收支" at bounding box center [393, 82] width 382 height 16
type input "26 其他(雜項)收支"
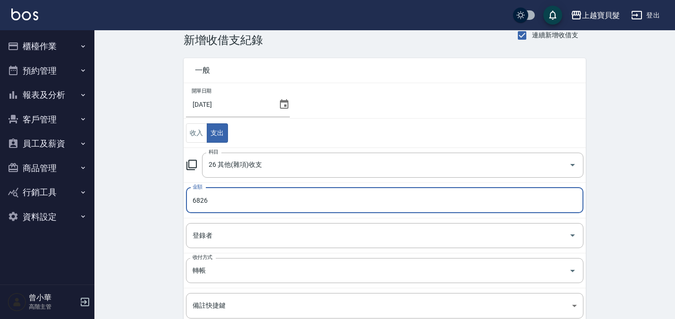
type input "6826"
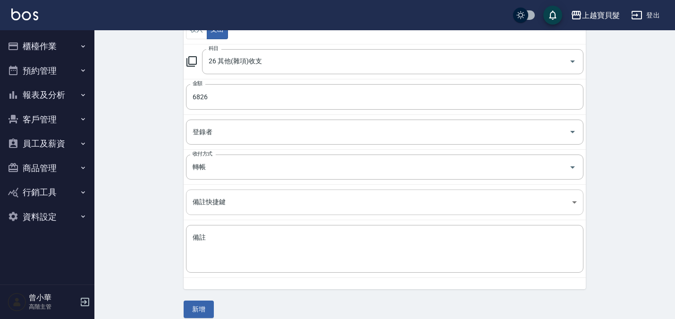
scroll to position [132, 0]
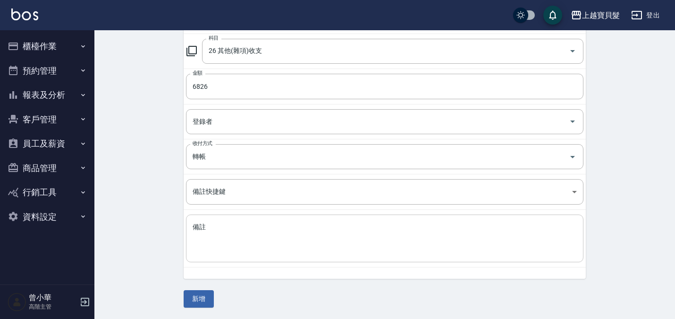
click at [219, 237] on textarea "備註" at bounding box center [385, 238] width 384 height 32
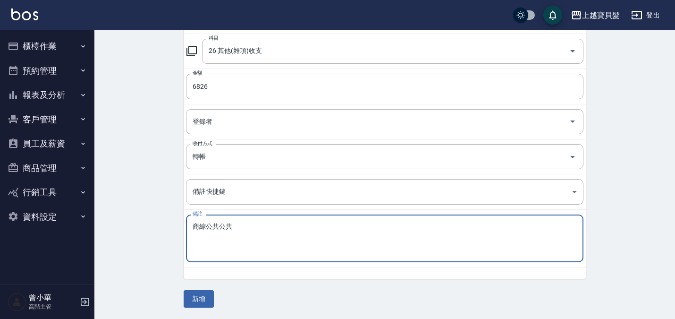
click at [219, 237] on textarea "商綜公共" at bounding box center [385, 238] width 384 height 32
type textarea "商綜公共"
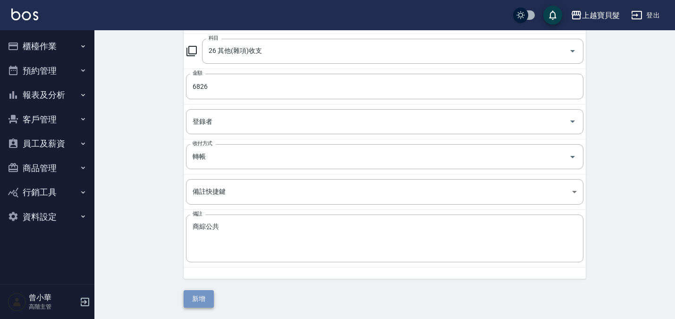
click at [203, 299] on button "新增" at bounding box center [199, 298] width 30 height 17
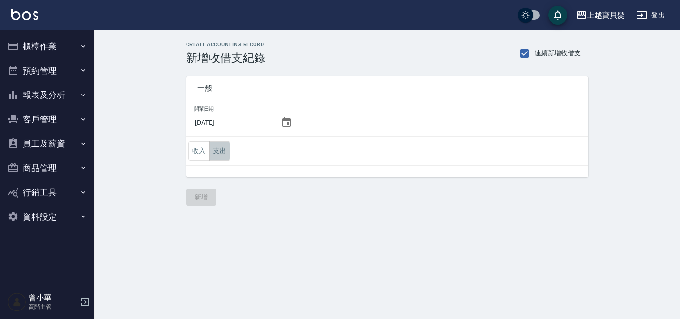
click at [218, 147] on button "支出" at bounding box center [219, 150] width 21 height 19
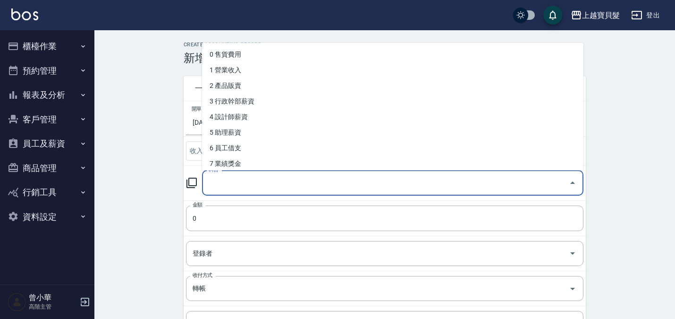
click at [222, 177] on input "科目" at bounding box center [385, 183] width 359 height 17
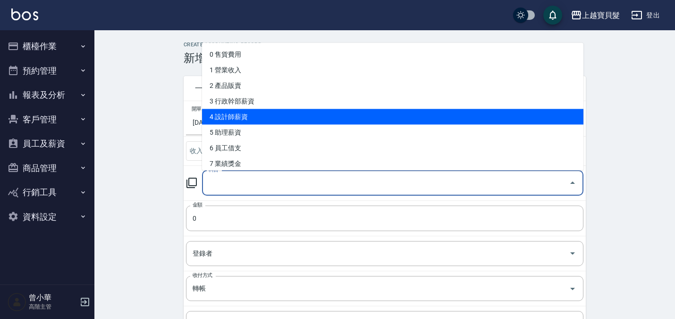
click at [272, 123] on li "4 設計師薪資" at bounding box center [393, 117] width 382 height 16
type input "4 設計師薪資"
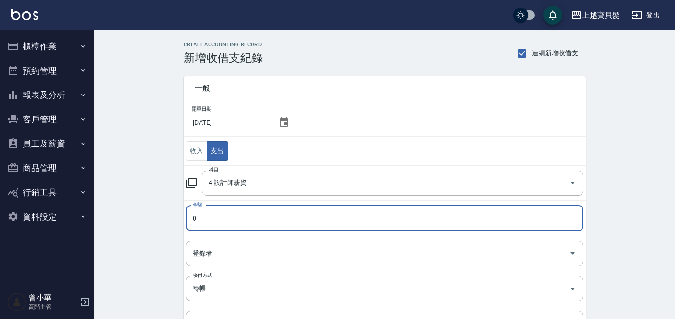
click at [230, 221] on input "0" at bounding box center [385, 218] width 398 height 26
click at [199, 220] on input "0187506" at bounding box center [385, 218] width 398 height 26
click at [198, 219] on input "0187506" at bounding box center [385, 218] width 398 height 26
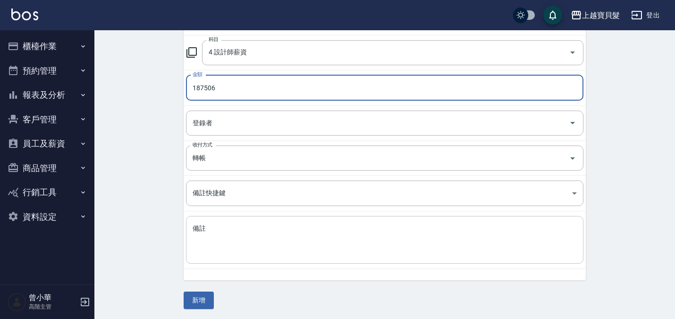
scroll to position [132, 0]
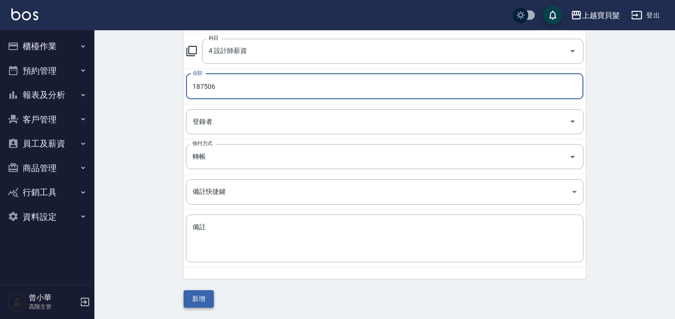
type input "187506"
click at [208, 298] on button "新增" at bounding box center [199, 298] width 30 height 17
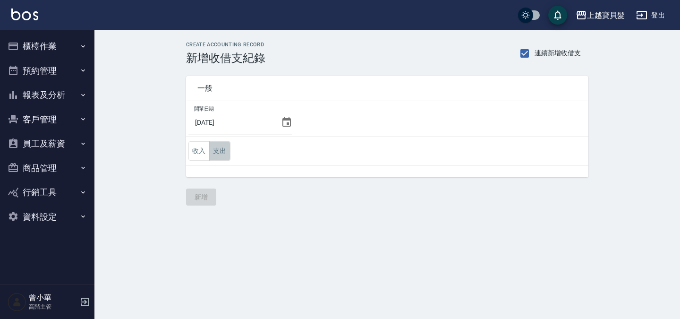
click at [226, 150] on button "支出" at bounding box center [219, 150] width 21 height 19
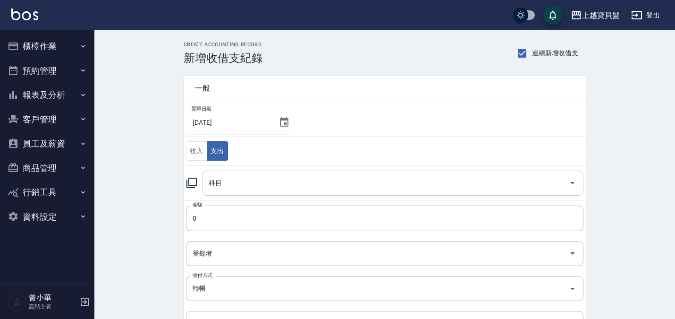
click at [235, 182] on input "科目" at bounding box center [385, 183] width 359 height 17
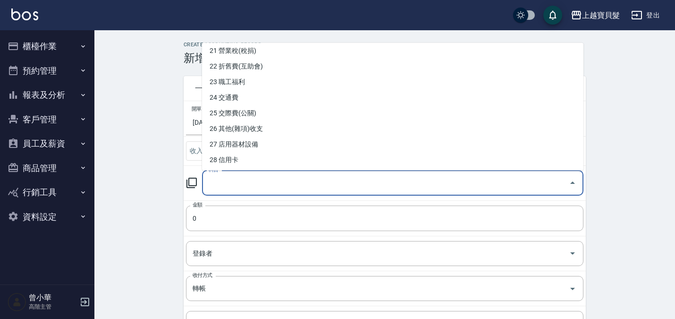
scroll to position [378, 0]
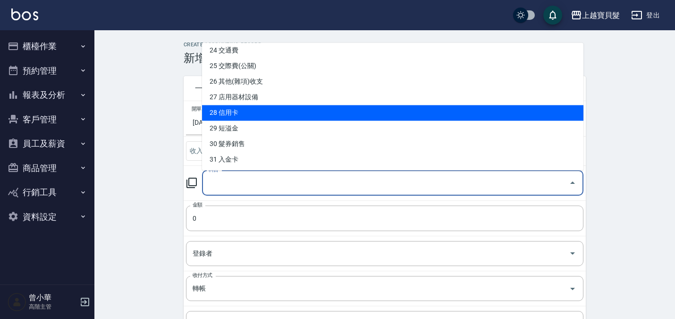
click at [253, 119] on li "28 信用卡" at bounding box center [393, 113] width 382 height 16
type input "28 信用卡"
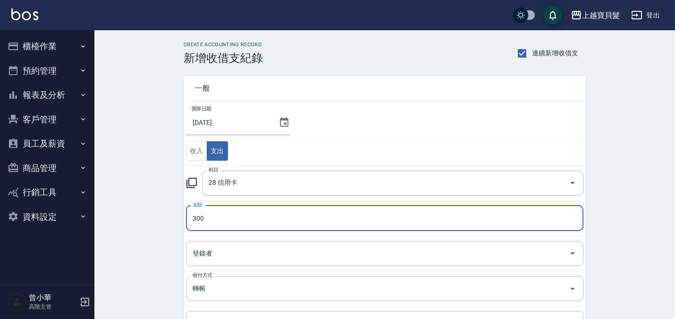
type input "300"
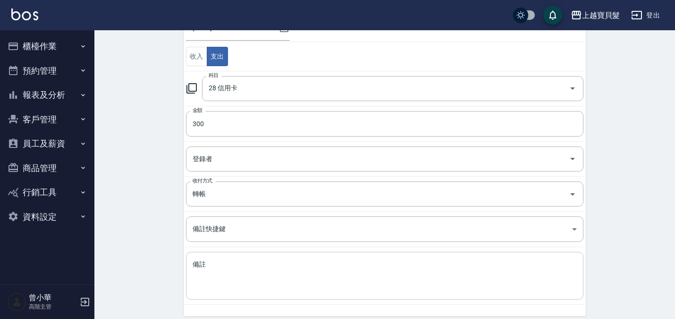
scroll to position [132, 0]
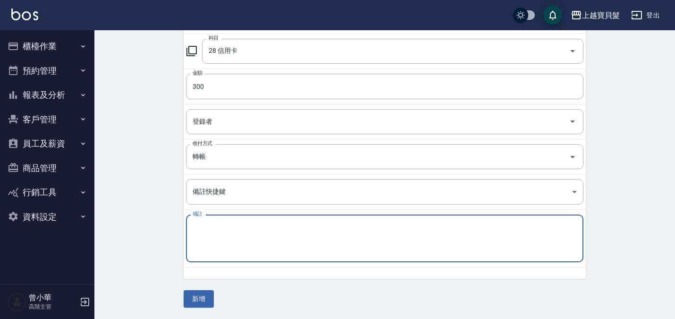
click at [220, 243] on textarea "備註" at bounding box center [385, 238] width 384 height 32
click at [220, 243] on textarea "手續費" at bounding box center [385, 238] width 384 height 32
type textarea "手續費"
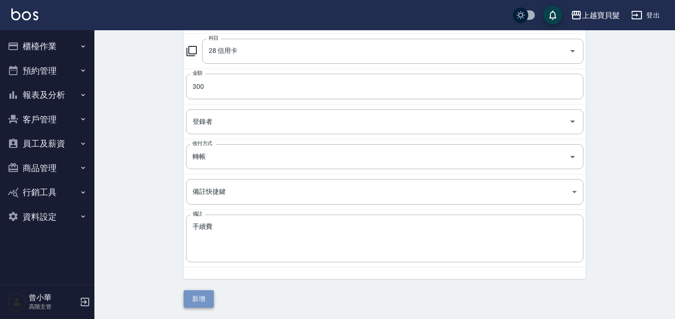
click at [198, 293] on button "新增" at bounding box center [199, 298] width 30 height 17
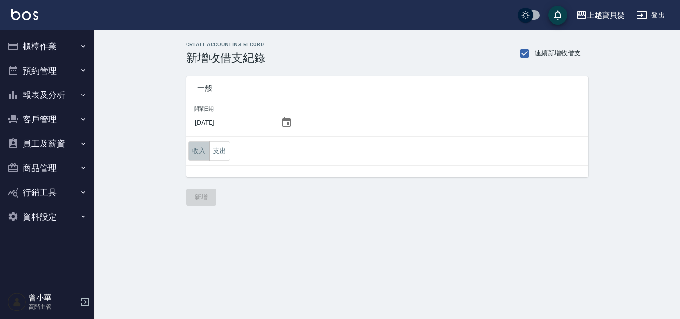
click at [203, 151] on button "收入" at bounding box center [198, 150] width 21 height 19
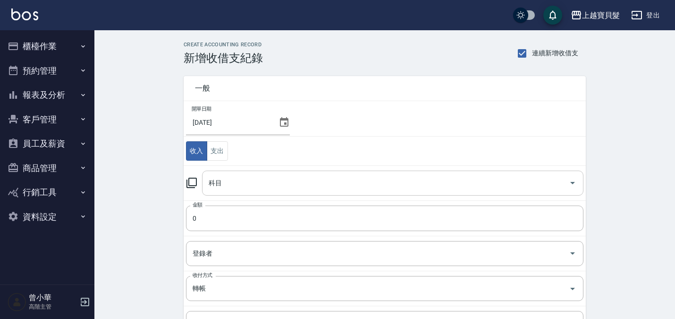
click at [231, 187] on input "科目" at bounding box center [385, 183] width 359 height 17
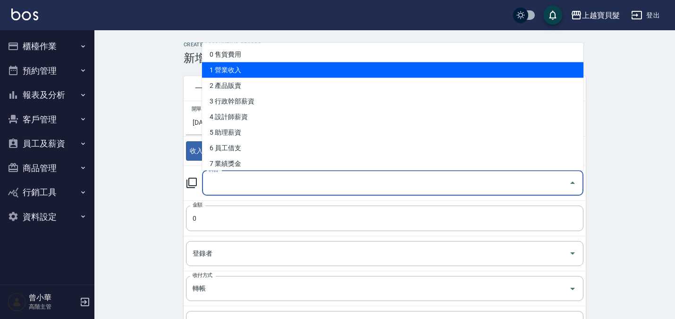
click at [290, 69] on li "1 營業收入" at bounding box center [393, 70] width 382 height 16
type input "1 營業收入"
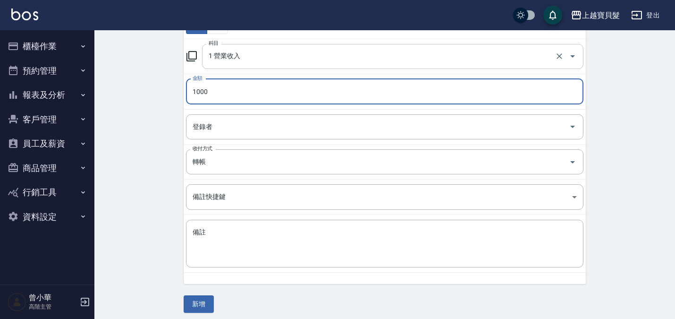
scroll to position [132, 0]
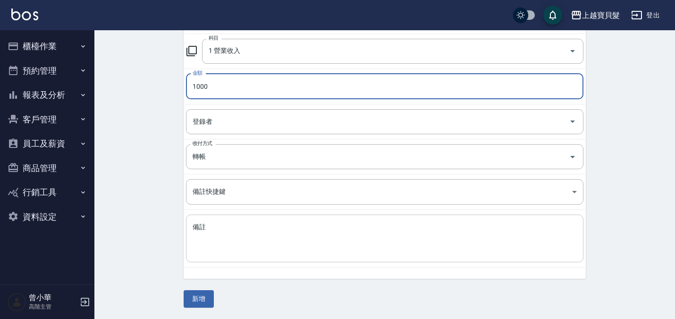
type input "1000"
click at [226, 222] on div "x 備註" at bounding box center [385, 238] width 398 height 48
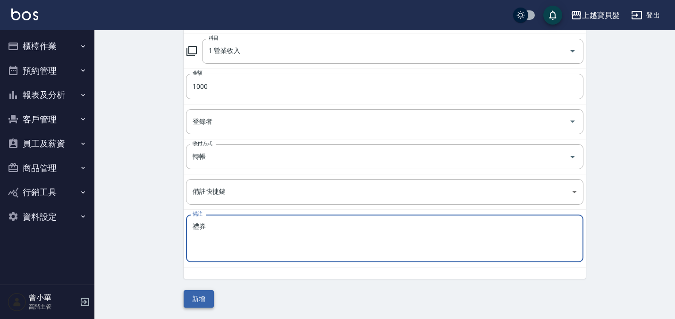
type textarea "禮券"
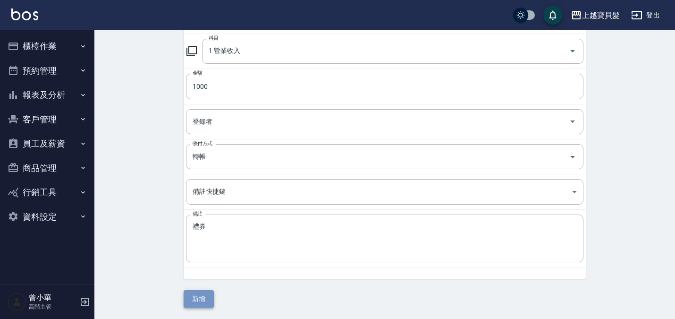
click at [190, 299] on button "新增" at bounding box center [199, 298] width 30 height 17
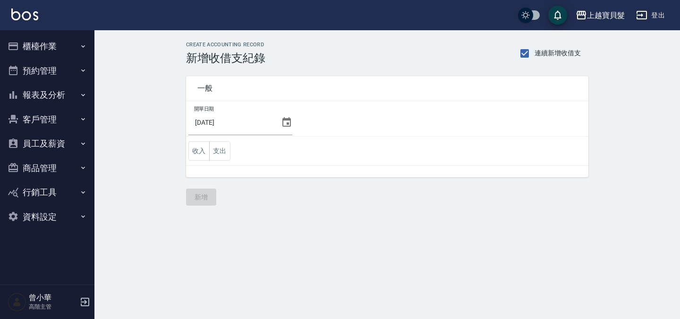
click at [47, 97] on button "報表及分析" at bounding box center [47, 95] width 87 height 25
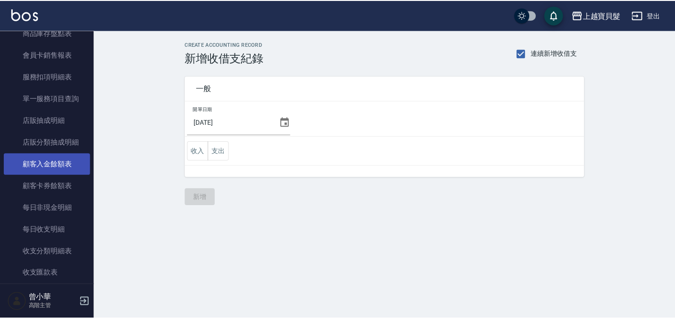
scroll to position [614, 0]
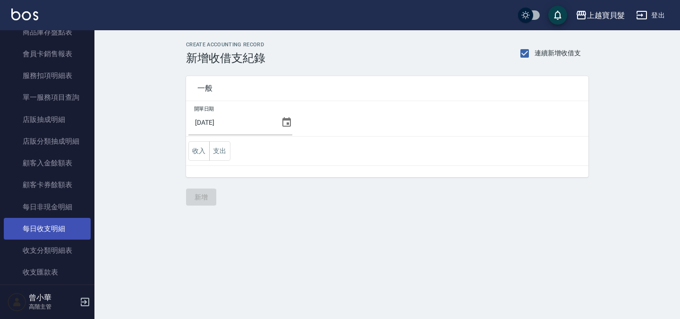
click at [50, 233] on link "每日收支明細" at bounding box center [47, 229] width 87 height 22
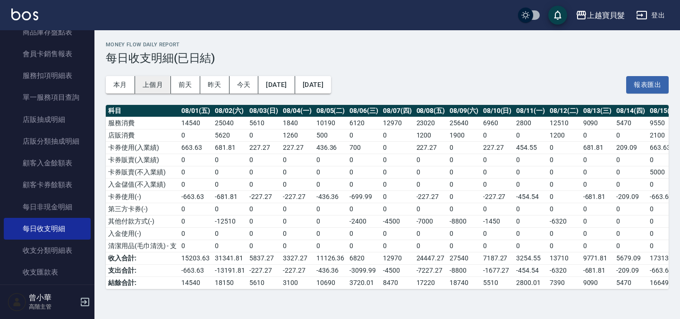
click at [157, 84] on button "上個月" at bounding box center [153, 84] width 36 height 17
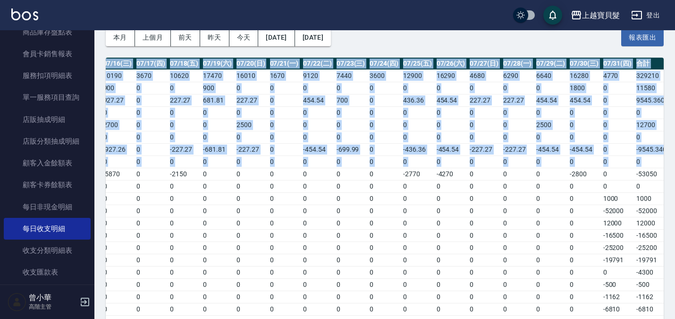
scroll to position [0, 693]
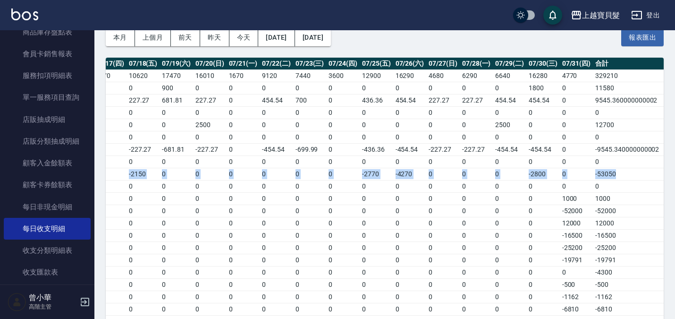
drag, startPoint x: 176, startPoint y: 177, endPoint x: 640, endPoint y: 173, distance: 463.9
click at [640, 173] on tr "其他付款方式(-) -5100 -4500 -1800 0 -7190 -2500 0 0 0 -4000 -7230 0 0 0 -2870 -5870 0…" at bounding box center [39, 174] width 1253 height 12
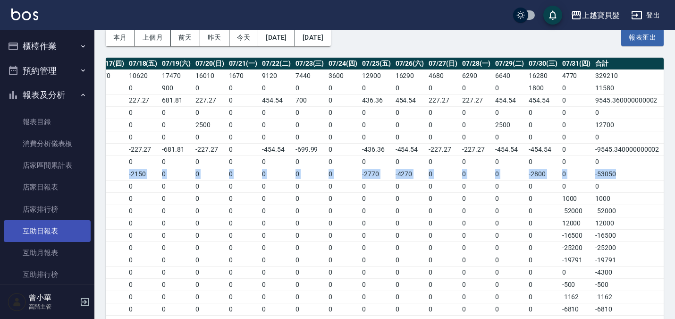
scroll to position [0, 0]
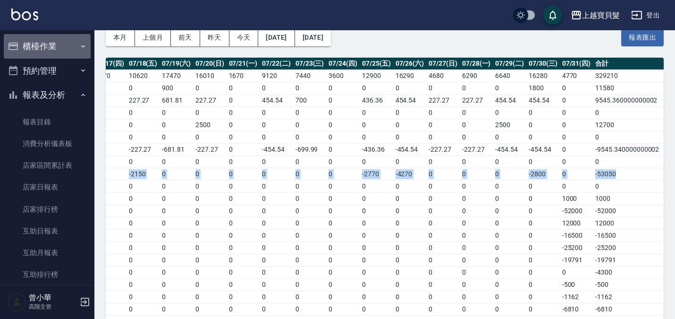
click at [59, 43] on button "櫃檯作業" at bounding box center [47, 46] width 87 height 25
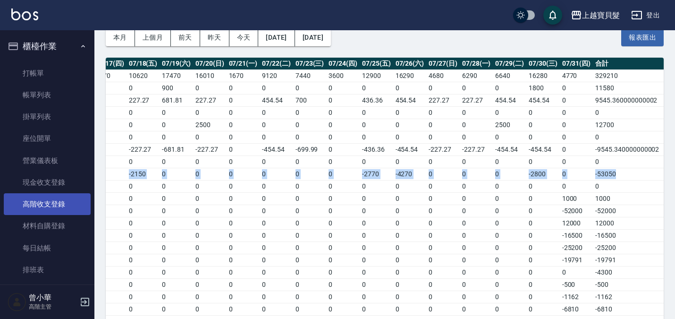
click at [46, 207] on link "高階收支登錄" at bounding box center [47, 204] width 87 height 22
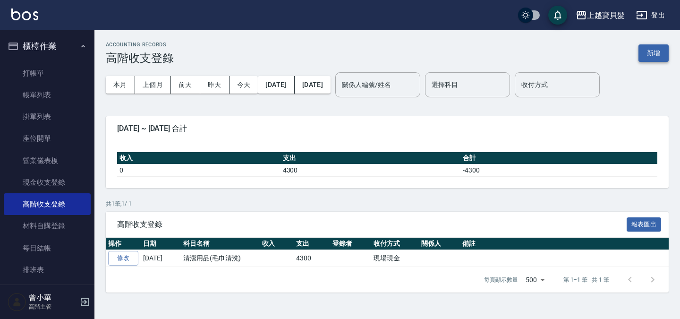
click at [651, 50] on button "新增" at bounding box center [654, 52] width 30 height 17
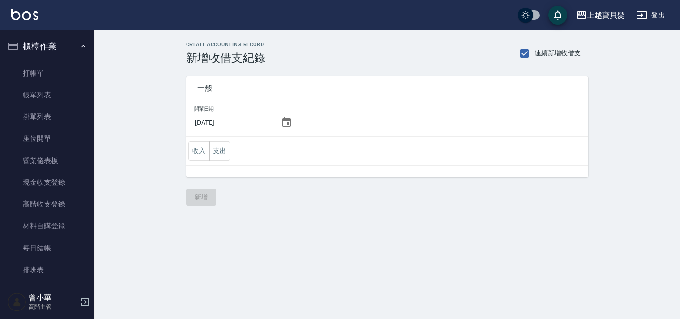
click at [285, 126] on icon at bounding box center [286, 121] width 9 height 9
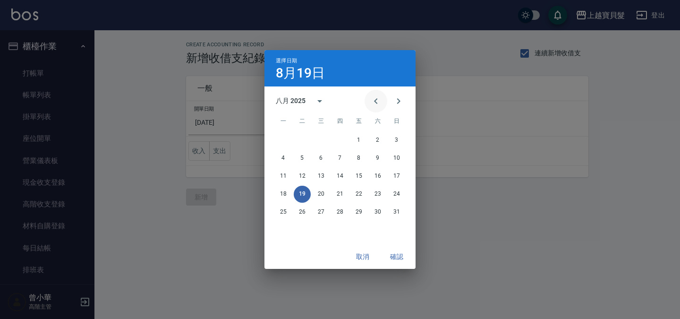
click at [383, 104] on button "Previous month" at bounding box center [376, 101] width 23 height 23
click at [340, 213] on button "31" at bounding box center [340, 212] width 17 height 17
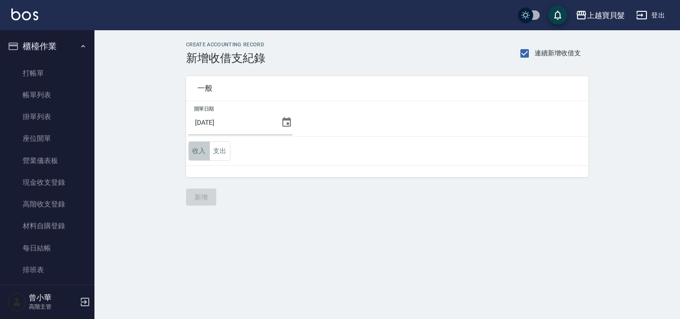
click at [205, 155] on button "收入" at bounding box center [198, 150] width 21 height 19
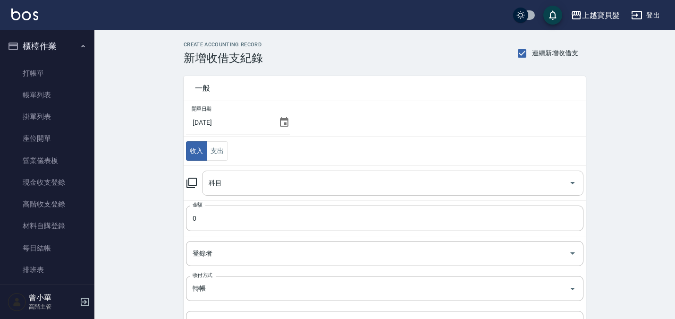
click at [246, 180] on input "科目" at bounding box center [385, 183] width 359 height 17
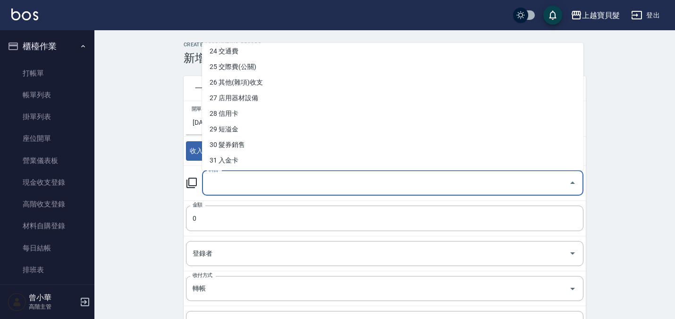
scroll to position [378, 0]
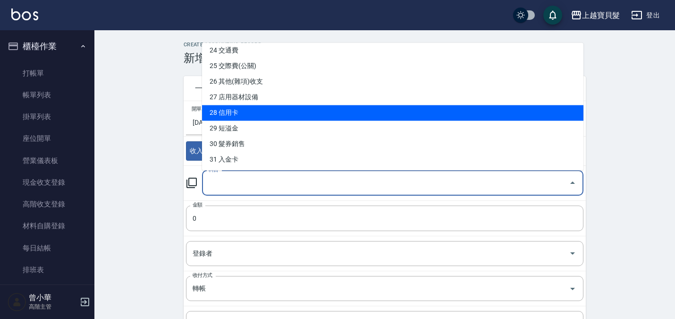
click at [247, 109] on li "28 信用卡" at bounding box center [393, 113] width 382 height 16
type input "28 信用卡"
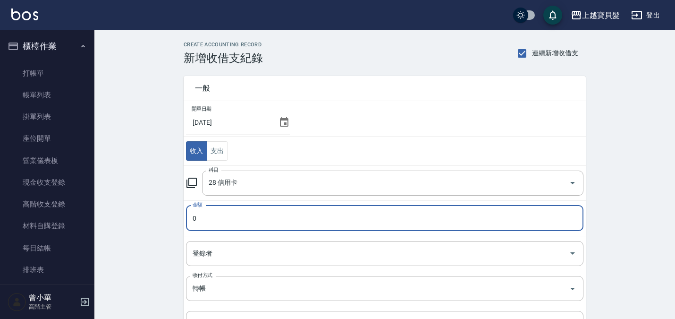
click at [208, 218] on input "0" at bounding box center [385, 218] width 398 height 26
type input "053050"
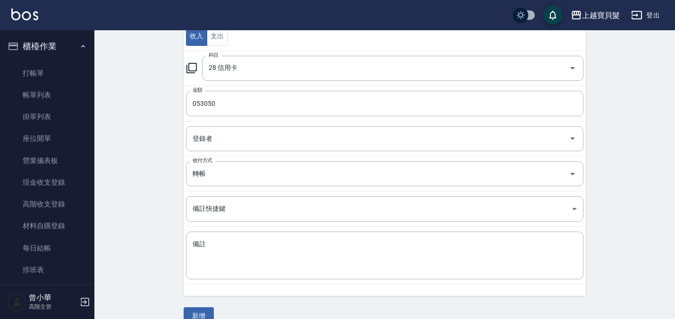
scroll to position [132, 0]
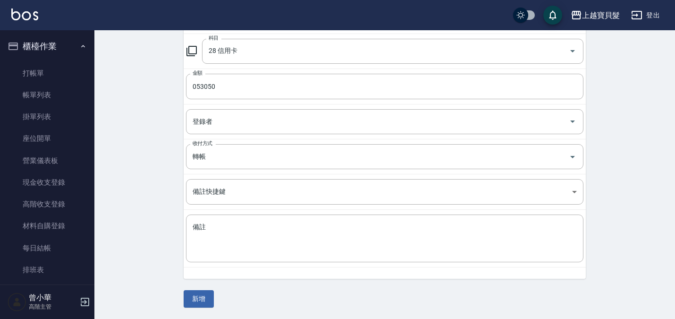
click at [195, 300] on button "新增" at bounding box center [199, 298] width 30 height 17
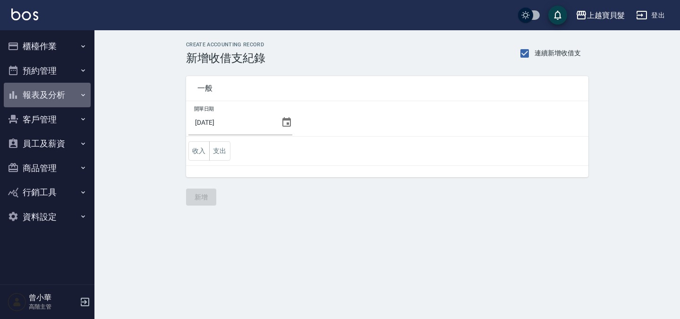
click at [57, 90] on button "報表及分析" at bounding box center [47, 95] width 87 height 25
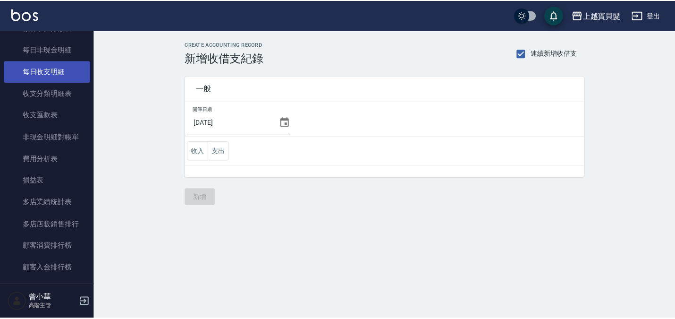
scroll to position [803, 0]
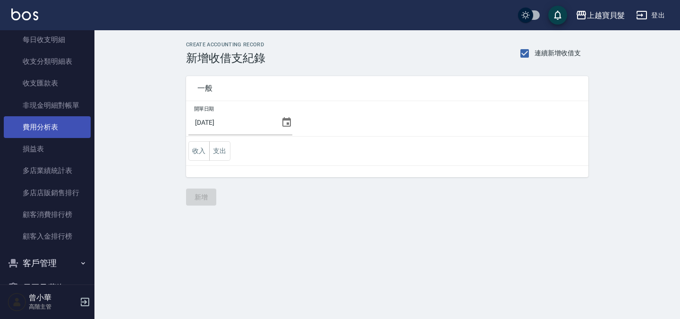
click at [50, 129] on link "費用分析表" at bounding box center [47, 127] width 87 height 22
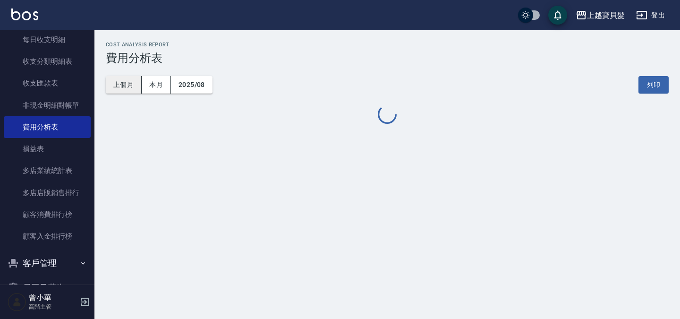
click at [126, 81] on button "上個月" at bounding box center [124, 84] width 36 height 17
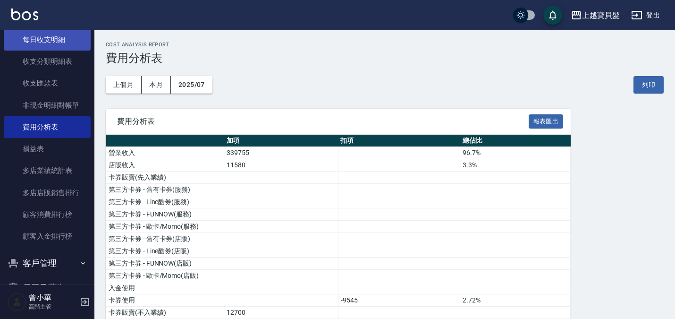
click at [43, 45] on link "每日收支明細" at bounding box center [47, 40] width 87 height 22
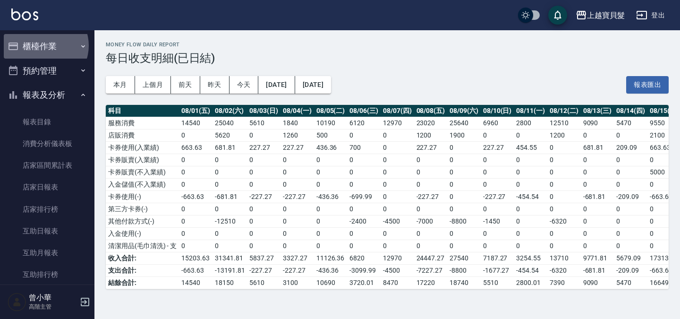
click at [43, 45] on button "櫃檯作業" at bounding box center [47, 46] width 87 height 25
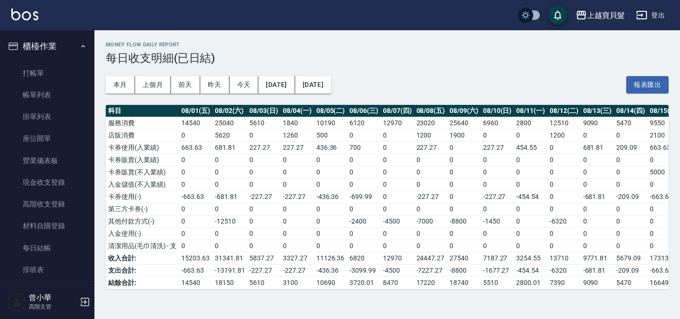
click at [41, 43] on button "櫃檯作業" at bounding box center [47, 46] width 87 height 25
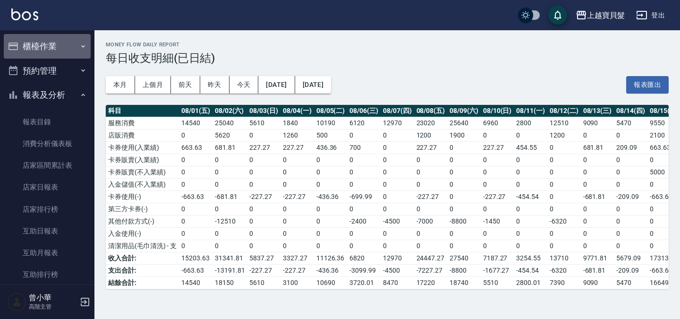
click at [57, 46] on button "櫃檯作業" at bounding box center [47, 46] width 87 height 25
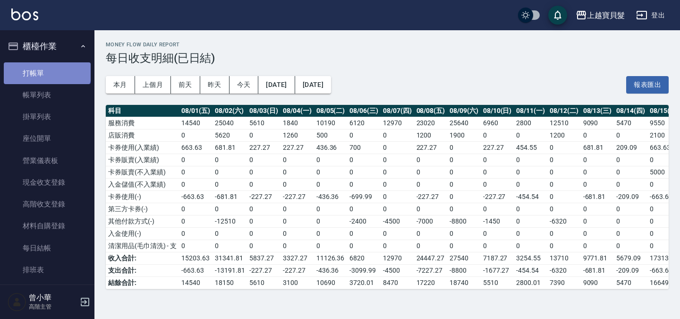
click at [46, 65] on link "打帳單" at bounding box center [47, 73] width 87 height 22
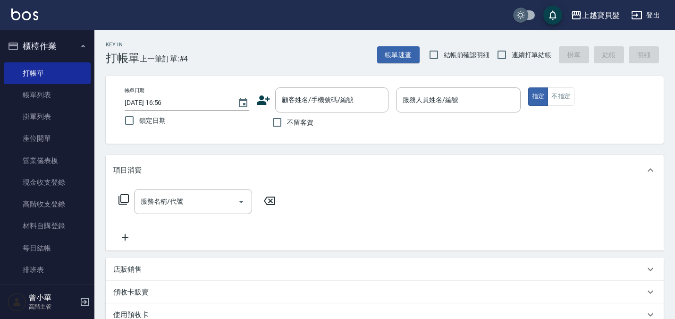
click at [520, 15] on input "checkbox" at bounding box center [520, 15] width 45 height 15
checkbox input "true"
